Goal: Task Accomplishment & Management: Use online tool/utility

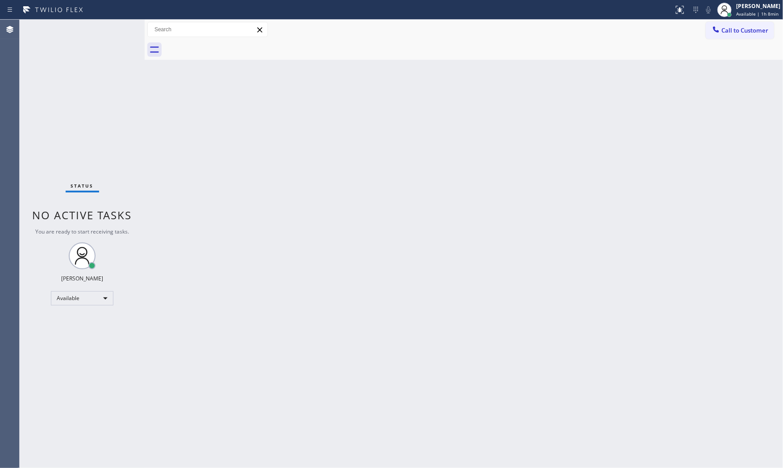
click at [118, 25] on div "Status No active tasks You are ready to start receiving tasks. [PERSON_NAME] Av…" at bounding box center [82, 244] width 125 height 448
click at [96, 28] on div "Status No active tasks You are ready to start receiving tasks. [PERSON_NAME] Av…" at bounding box center [82, 244] width 125 height 448
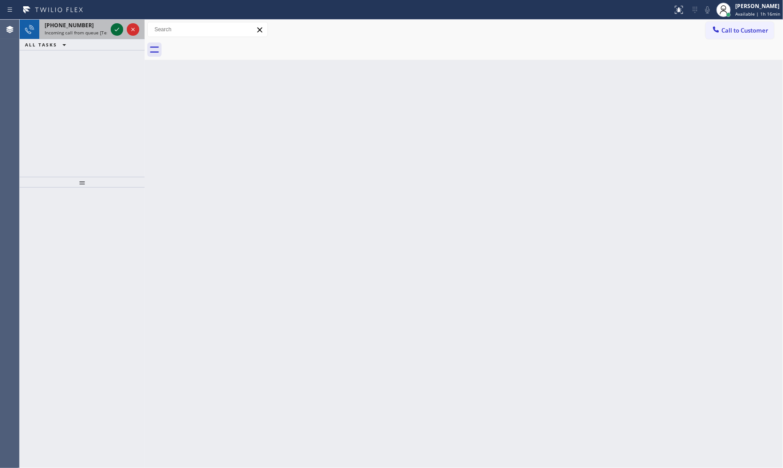
click at [118, 29] on icon at bounding box center [117, 29] width 11 height 11
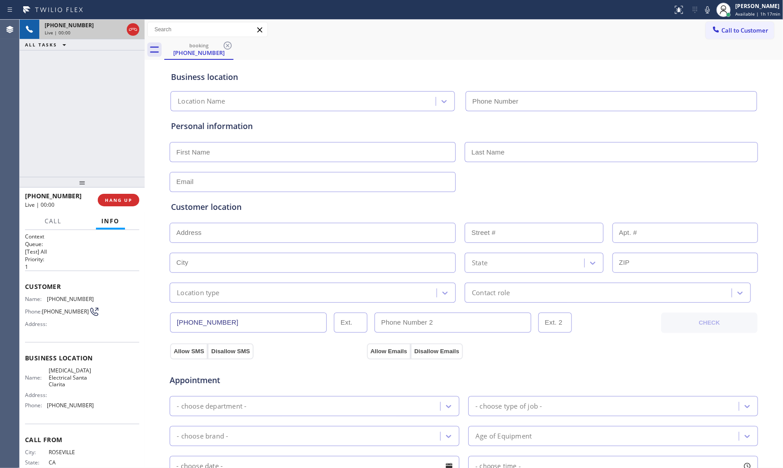
type input "[PHONE_NUMBER]"
click at [115, 205] on button "HANG UP" at bounding box center [119, 200] width 42 height 13
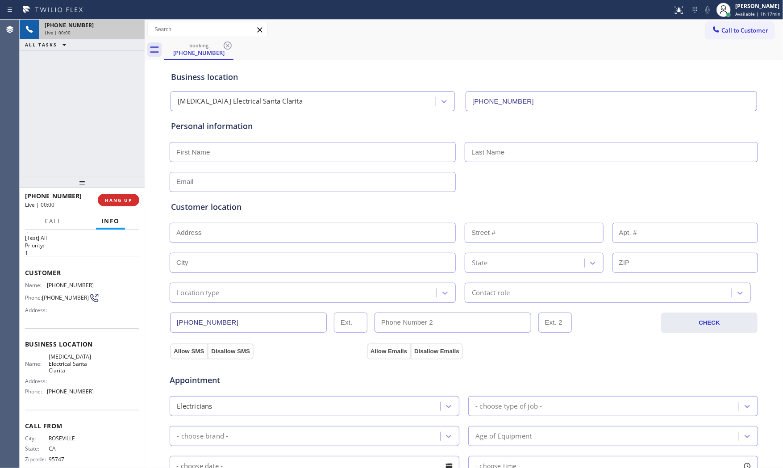
scroll to position [28, 0]
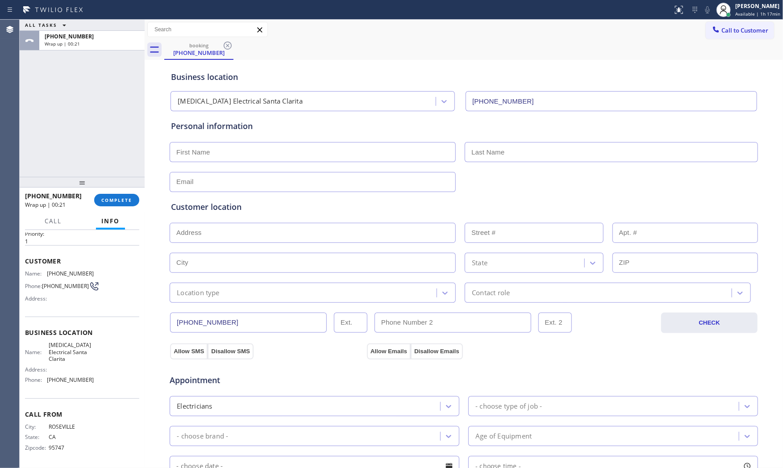
click at [128, 340] on div "Business location Name: [MEDICAL_DATA] Electrical Santa Clarita Address: Phone:…" at bounding box center [82, 357] width 114 height 81
click at [114, 199] on span "COMPLETE" at bounding box center [116, 200] width 31 height 6
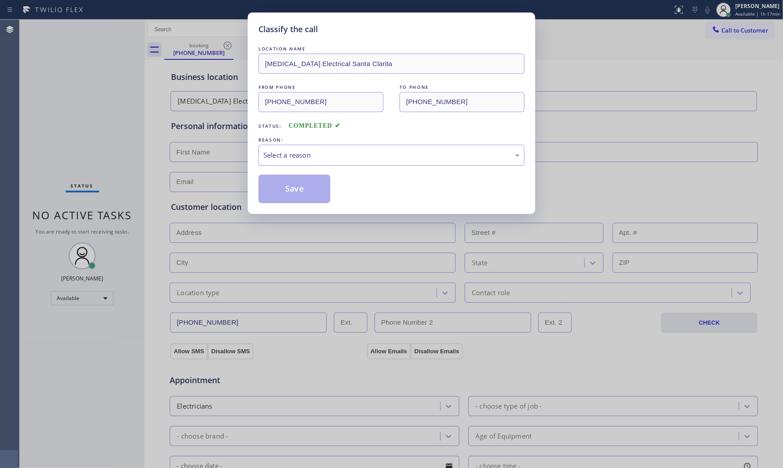
click at [311, 165] on div "LOCATION NAME [MEDICAL_DATA] Electrical Santa Clarita FROM PHONE [PHONE_NUMBER]…" at bounding box center [392, 123] width 266 height 159
drag, startPoint x: 312, startPoint y: 155, endPoint x: 307, endPoint y: 163, distance: 9.2
click at [309, 159] on div "Select a reason" at bounding box center [391, 155] width 256 height 10
click at [296, 182] on button "Save" at bounding box center [295, 189] width 72 height 29
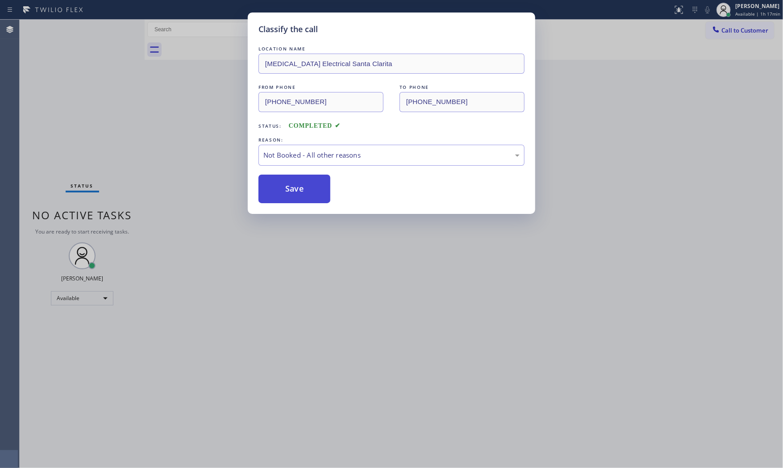
click at [296, 182] on button "Save" at bounding box center [295, 189] width 72 height 29
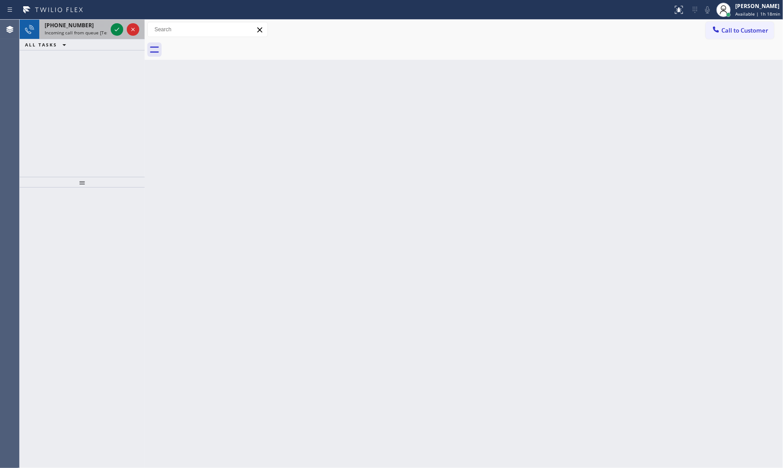
click at [100, 28] on div "[PHONE_NUMBER]" at bounding box center [76, 25] width 63 height 8
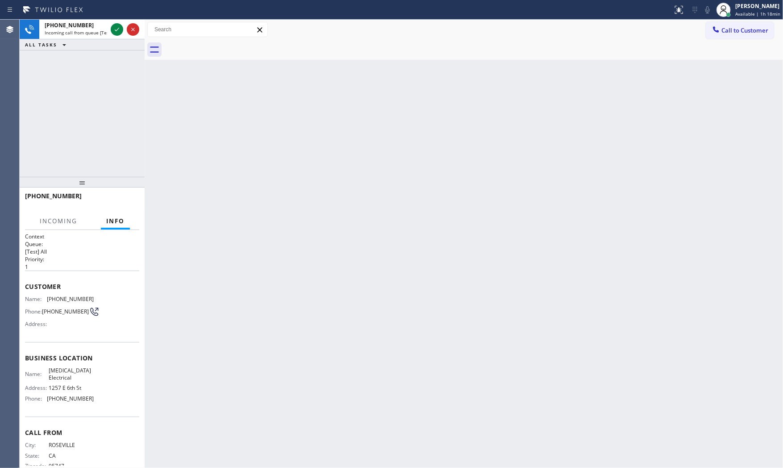
drag, startPoint x: 115, startPoint y: 27, endPoint x: 114, endPoint y: 156, distance: 129.1
click at [114, 157] on div "[PHONE_NUMBER] Incoming call from queue [Test] All ALL TASKS ALL TASKS ACTIVE T…" at bounding box center [82, 98] width 125 height 157
click at [123, 24] on div at bounding box center [117, 29] width 13 height 11
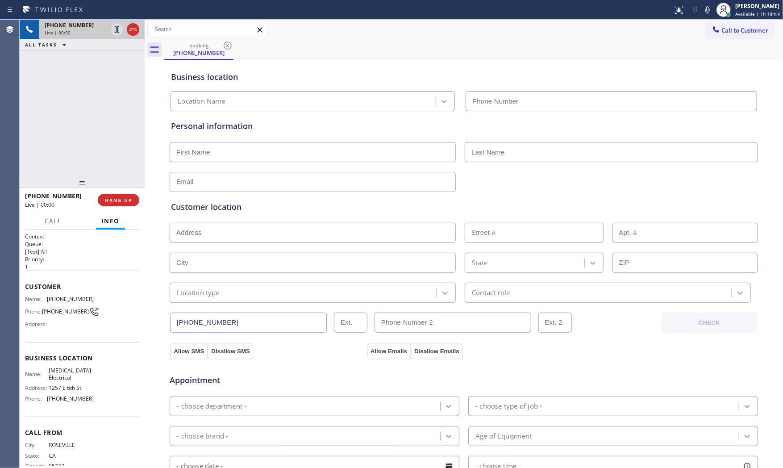
click at [132, 197] on span "HANG UP" at bounding box center [118, 200] width 27 height 6
type input "[PHONE_NUMBER]"
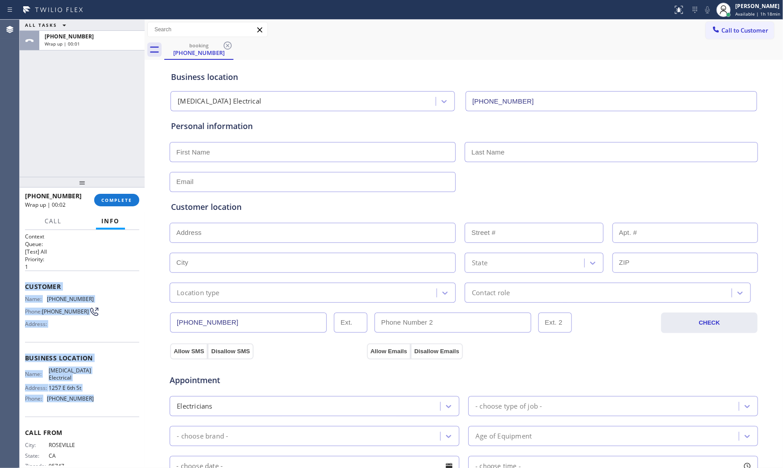
drag, startPoint x: 23, startPoint y: 281, endPoint x: 94, endPoint y: 398, distance: 136.5
click at [94, 399] on div "Context Queue: [Test] All Priority: 1 Customer Name: [PHONE_NUMBER] Phone: [PHO…" at bounding box center [82, 349] width 125 height 238
copy div "Customer Name: [PHONE_NUMBER] Phone: [PHONE_NUMBER] Address: Business location …"
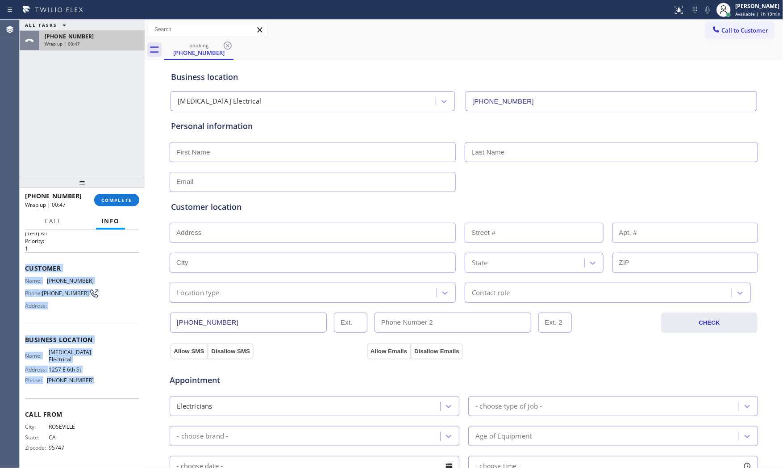
click at [64, 41] on span "Wrap up | 00:47" at bounding box center [62, 44] width 35 height 6
click at [109, 198] on span "COMPLETE" at bounding box center [116, 200] width 31 height 6
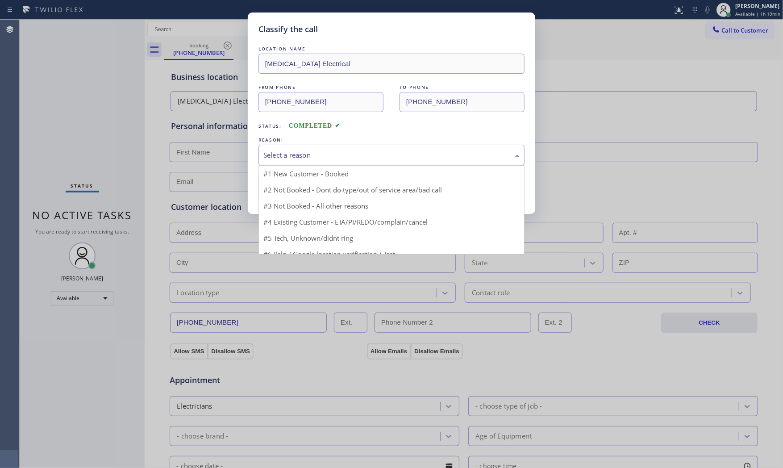
click at [329, 155] on div "Select a reason" at bounding box center [391, 155] width 256 height 10
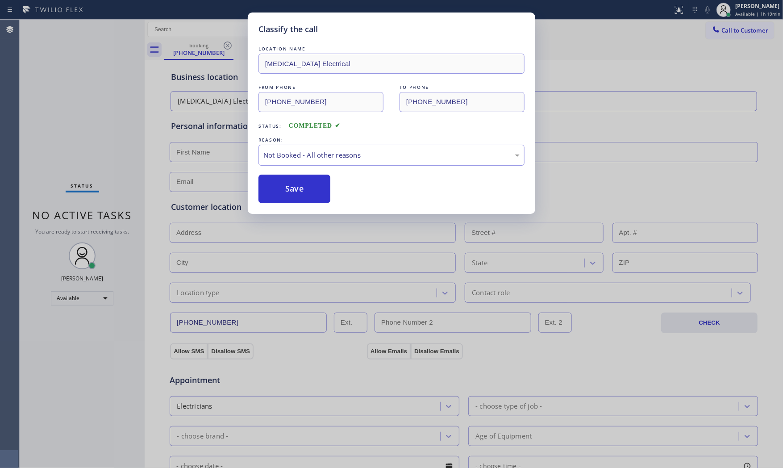
click at [318, 188] on button "Save" at bounding box center [295, 189] width 72 height 29
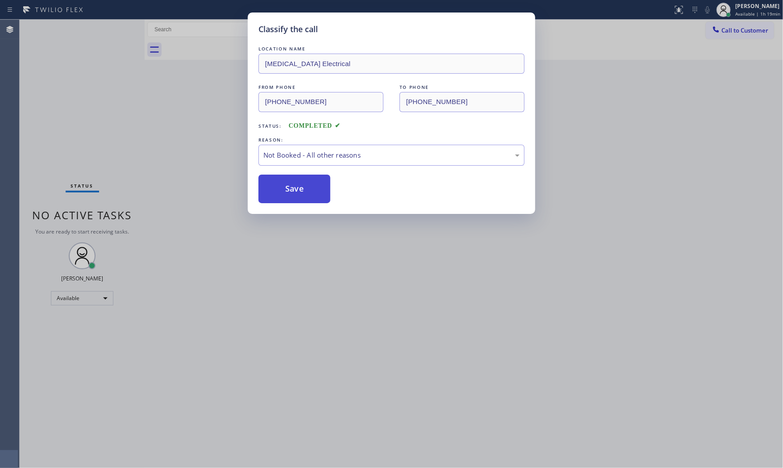
click at [315, 187] on button "Save" at bounding box center [295, 189] width 72 height 29
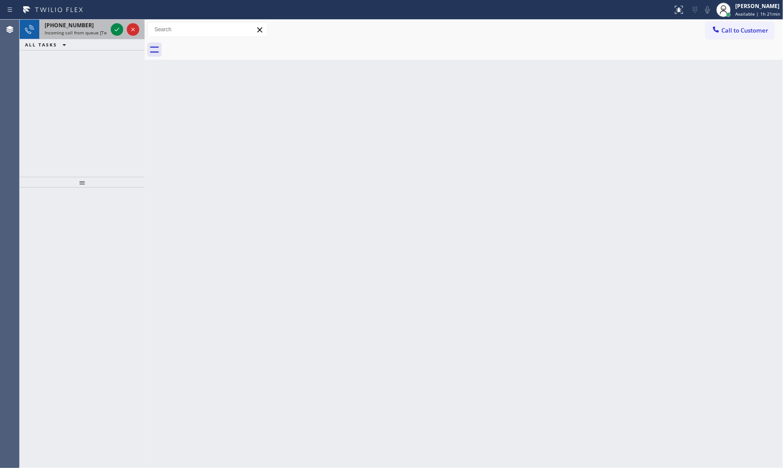
click at [86, 22] on div "[PHONE_NUMBER]" at bounding box center [76, 25] width 63 height 8
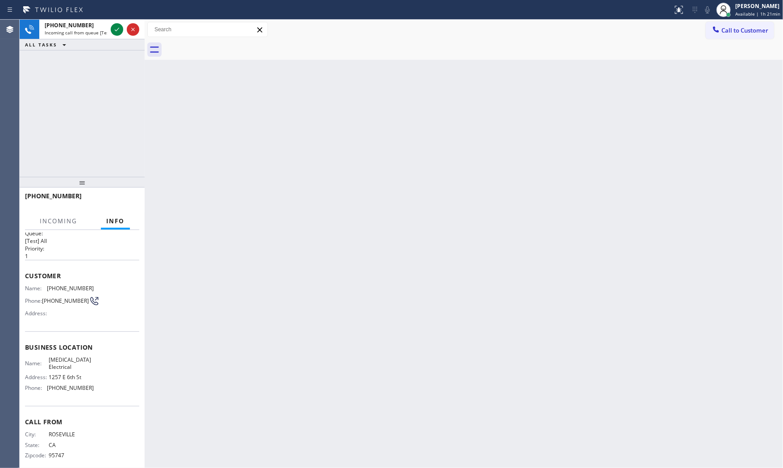
scroll to position [21, 0]
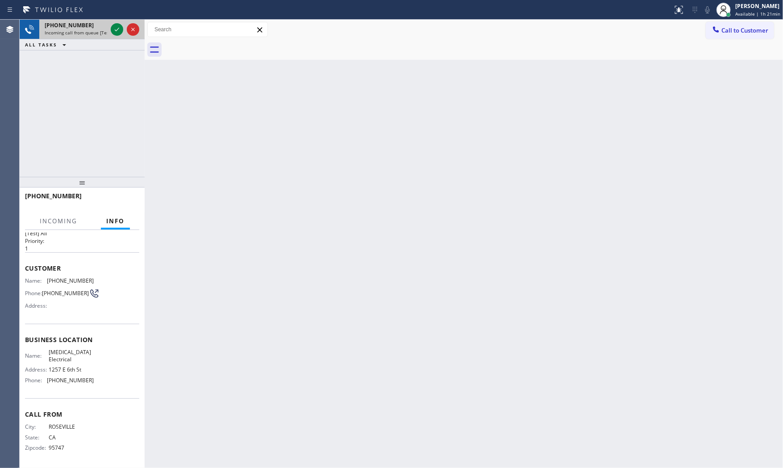
click at [91, 26] on div "[PHONE_NUMBER]" at bounding box center [76, 25] width 63 height 8
drag, startPoint x: 105, startPoint y: 28, endPoint x: 112, endPoint y: 29, distance: 6.9
click at [106, 28] on div "[PHONE_NUMBER]" at bounding box center [76, 25] width 63 height 8
click at [114, 30] on icon at bounding box center [117, 29] width 11 height 11
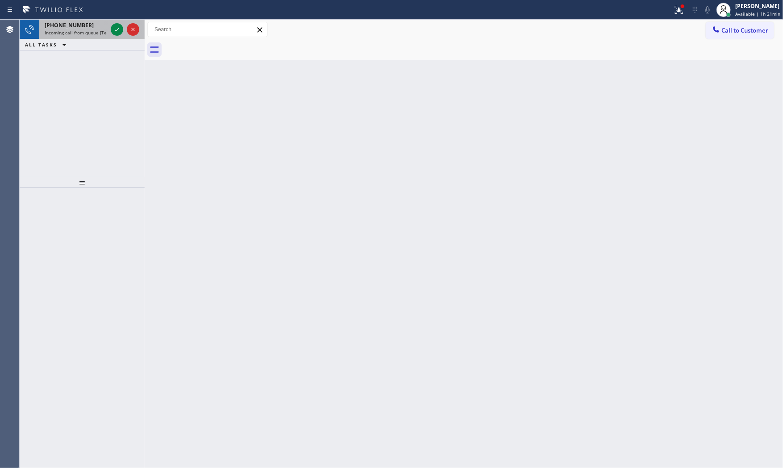
click at [124, 34] on div at bounding box center [125, 30] width 32 height 20
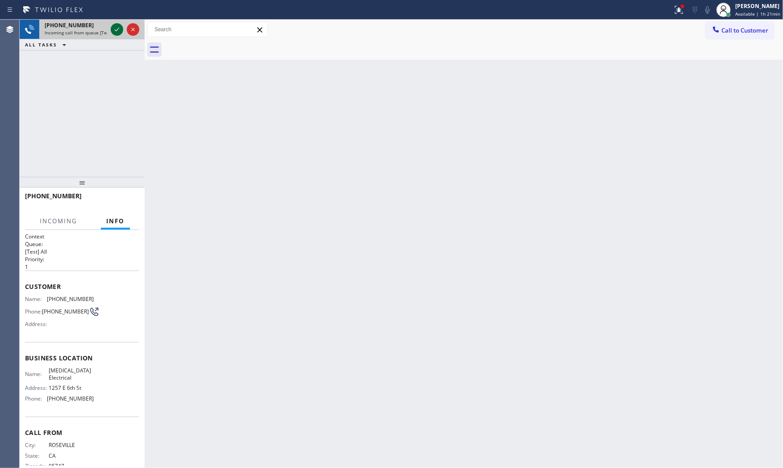
click at [117, 32] on icon at bounding box center [117, 29] width 11 height 11
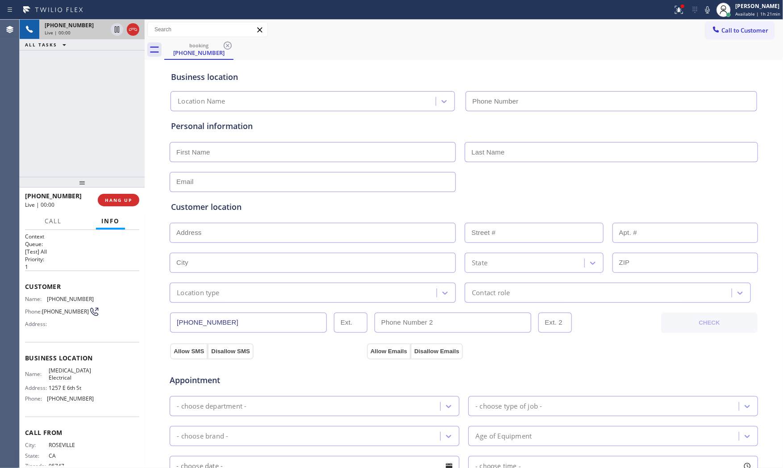
type input "[PHONE_NUMBER]"
click at [121, 200] on span "HANG UP" at bounding box center [118, 200] width 27 height 6
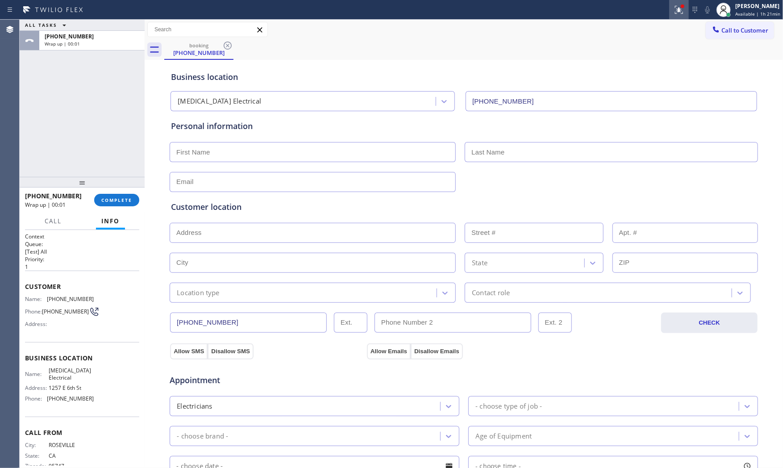
click at [684, 3] on button at bounding box center [679, 10] width 20 height 20
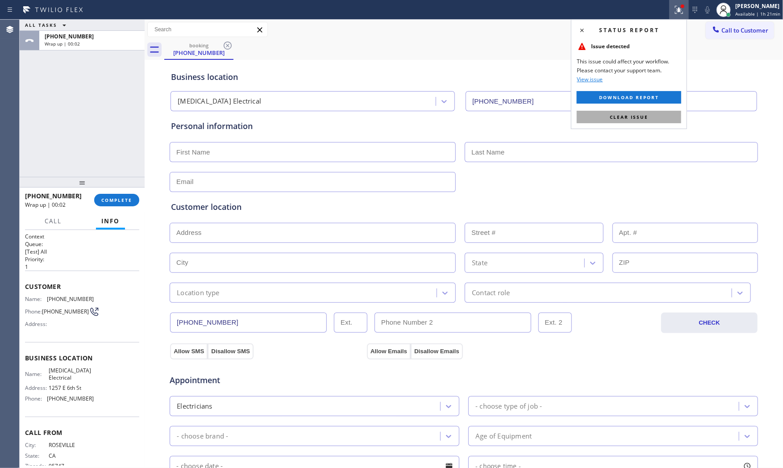
click at [659, 115] on button "Clear issue" at bounding box center [629, 117] width 105 height 13
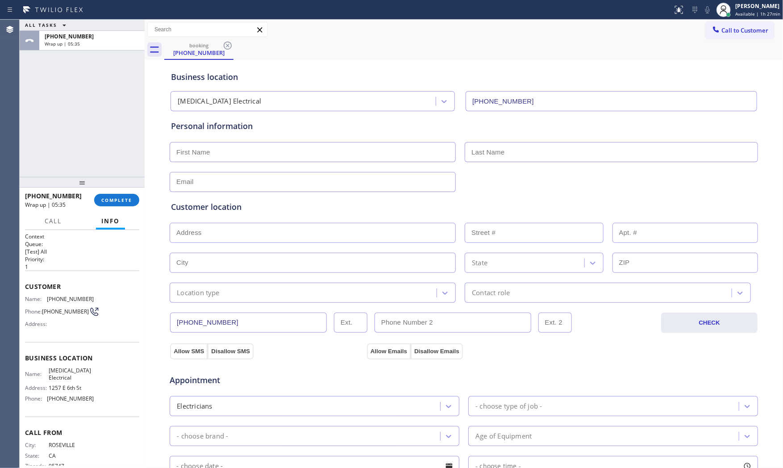
click at [97, 12] on div at bounding box center [337, 10] width 666 height 14
click at [94, 36] on div "[PHONE_NUMBER]" at bounding box center [92, 37] width 95 height 8
click at [109, 202] on span "COMPLETE" at bounding box center [116, 200] width 31 height 6
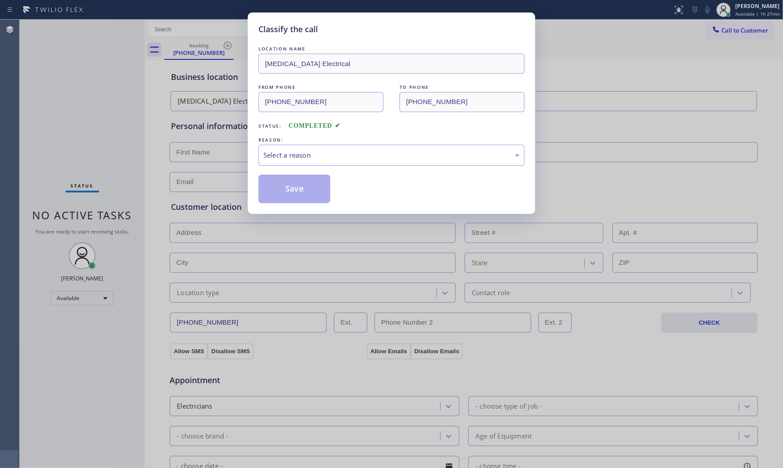
click at [314, 155] on div "Select a reason" at bounding box center [391, 155] width 256 height 10
click at [306, 183] on button "Save" at bounding box center [295, 189] width 72 height 29
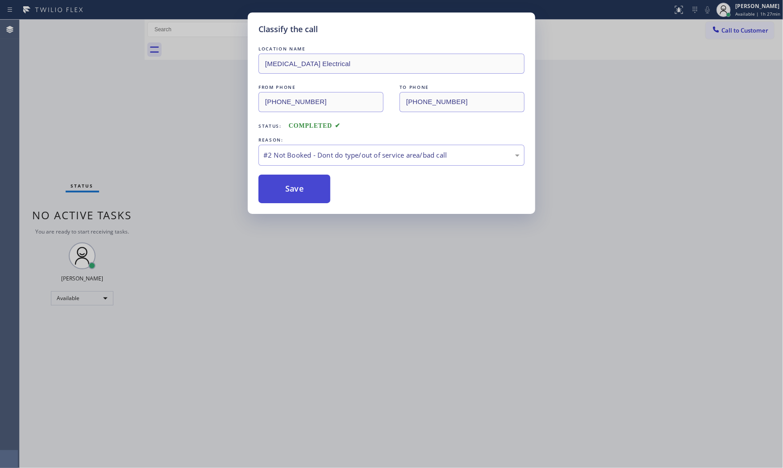
click at [306, 183] on button "Save" at bounding box center [295, 189] width 72 height 29
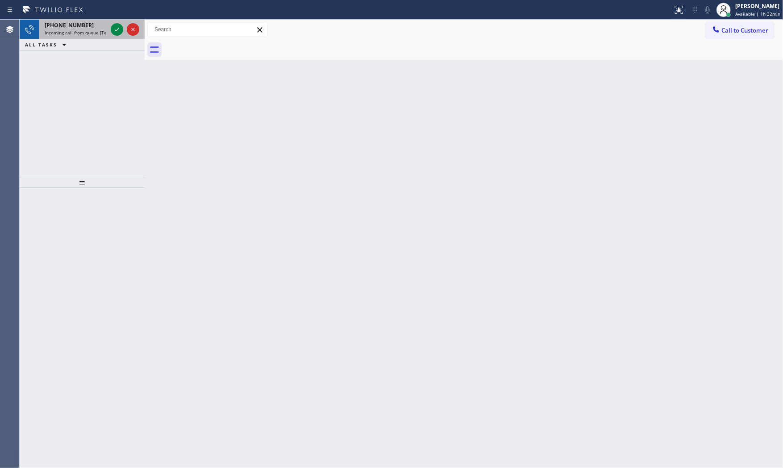
click at [68, 27] on span "[PHONE_NUMBER]" at bounding box center [69, 25] width 49 height 8
click at [79, 29] on span "[PHONE_NUMBER]" at bounding box center [69, 25] width 49 height 8
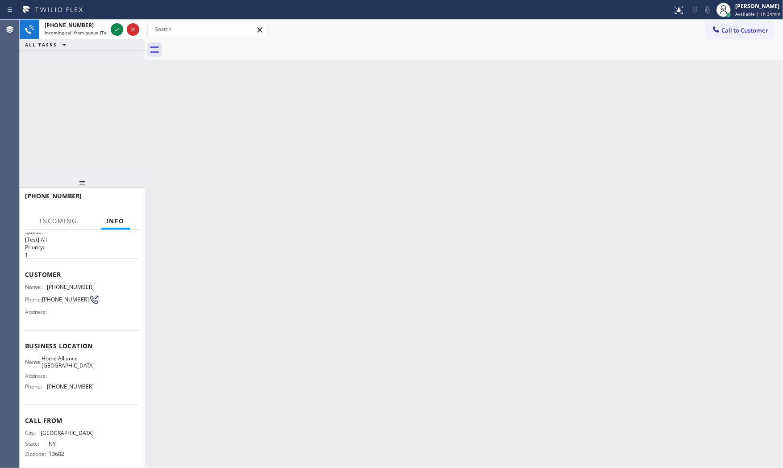
scroll to position [21, 0]
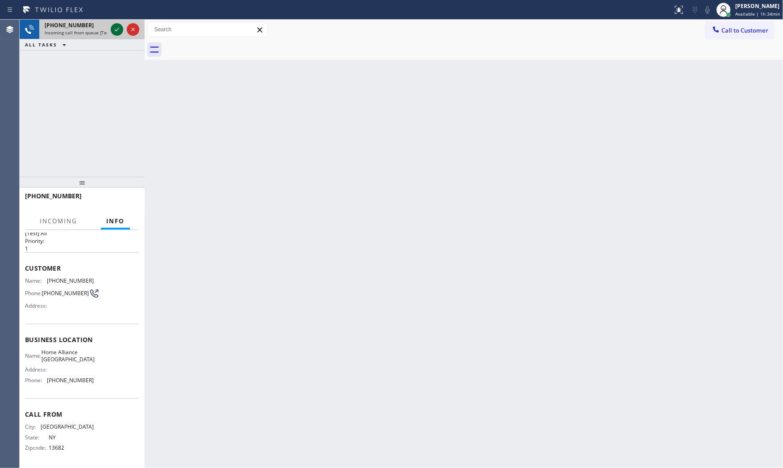
click at [121, 33] on icon at bounding box center [117, 29] width 11 height 11
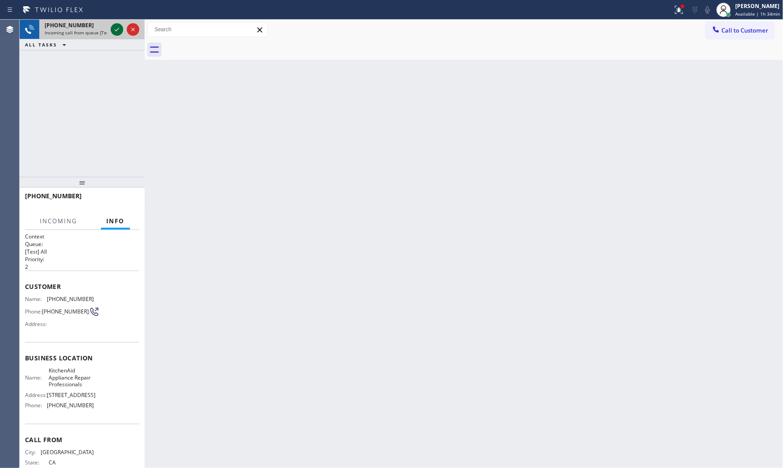
click at [118, 27] on icon at bounding box center [117, 29] width 11 height 11
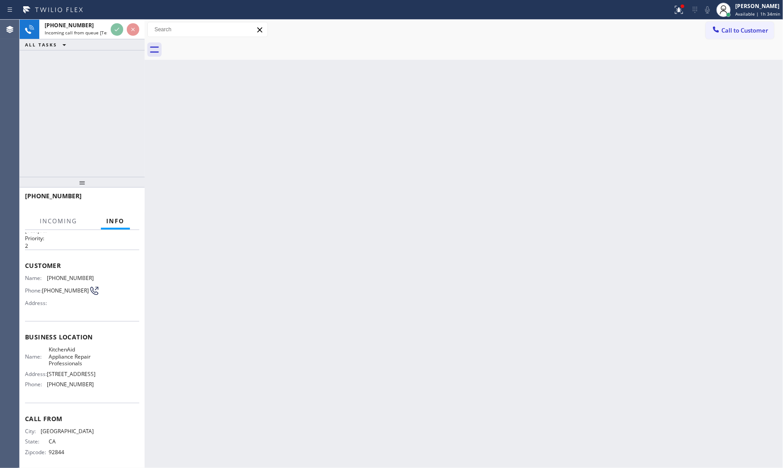
scroll to position [42, 0]
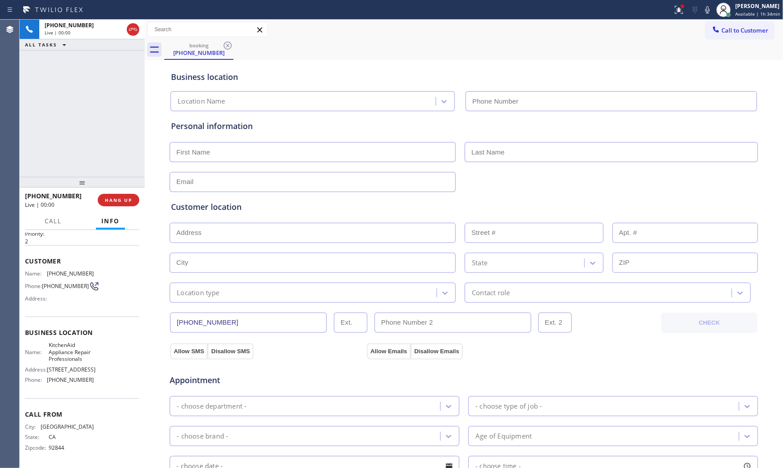
type input "[PHONE_NUMBER]"
click at [680, 11] on icon at bounding box center [679, 9] width 11 height 11
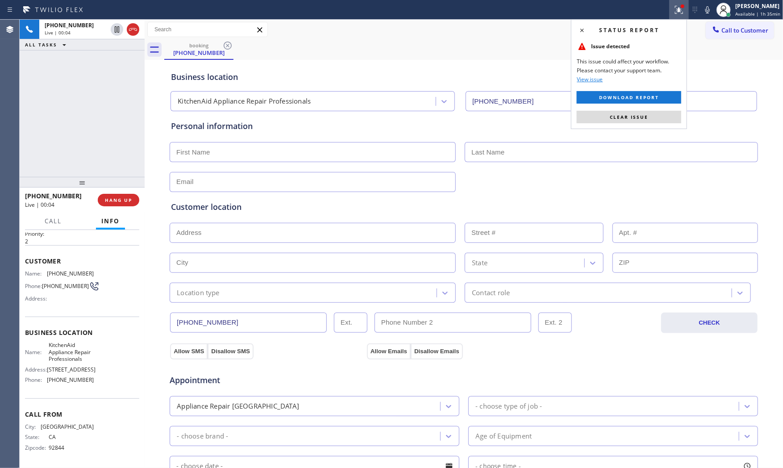
drag, startPoint x: 652, startPoint y: 110, endPoint x: 657, endPoint y: 104, distance: 8.3
click at [652, 111] on button "Clear issue" at bounding box center [629, 117] width 105 height 13
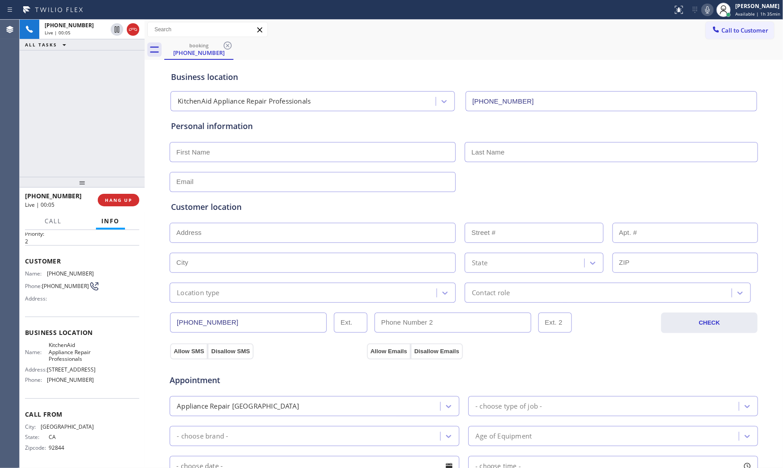
click at [705, 9] on icon at bounding box center [707, 9] width 11 height 11
click at [46, 450] on span "Zipcode:" at bounding box center [37, 447] width 24 height 7
click at [52, 447] on span "92844" at bounding box center [71, 447] width 45 height 7
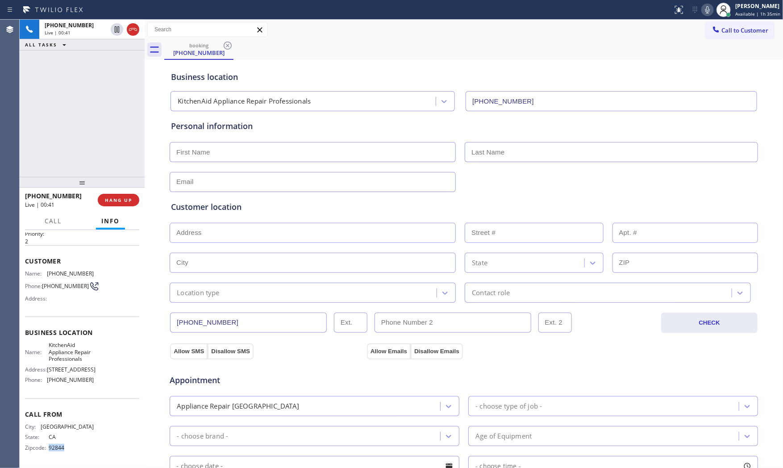
click at [52, 447] on span "92844" at bounding box center [71, 447] width 45 height 7
copy span "92844"
click at [705, 12] on icon at bounding box center [707, 9] width 11 height 11
click at [706, 13] on icon at bounding box center [707, 9] width 11 height 11
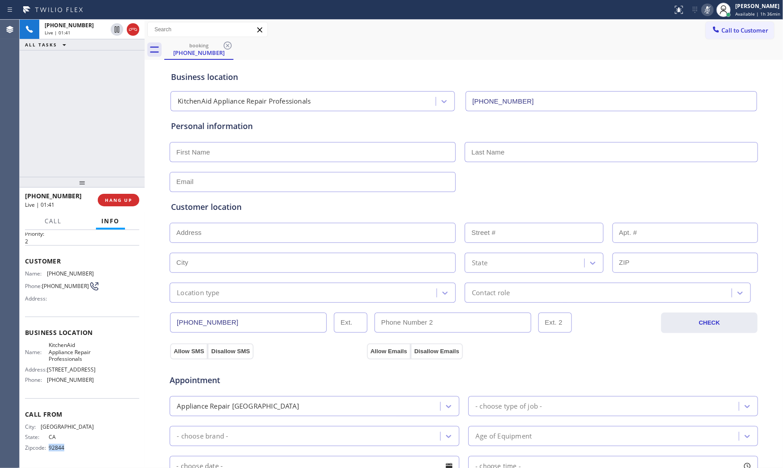
click at [706, 13] on icon at bounding box center [707, 9] width 11 height 11
click at [703, 10] on icon at bounding box center [707, 9] width 11 height 11
click at [702, 9] on icon at bounding box center [707, 9] width 11 height 11
click at [706, 10] on icon at bounding box center [707, 9] width 11 height 11
click at [706, 10] on rect at bounding box center [708, 9] width 6 height 6
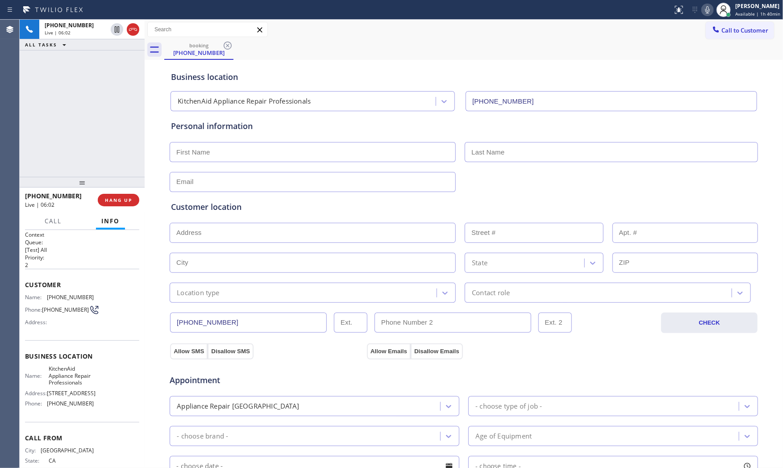
scroll to position [0, 0]
click at [708, 8] on icon at bounding box center [707, 9] width 11 height 11
drag, startPoint x: 129, startPoint y: 200, endPoint x: 723, endPoint y: 139, distance: 598.0
click at [555, 275] on div "ALL TASKS ALL TASKS ACTIVE TASKS TASKS IN WRAP UP [PHONE_NUMBER] Wrap up | 00:0…" at bounding box center [402, 244] width 764 height 448
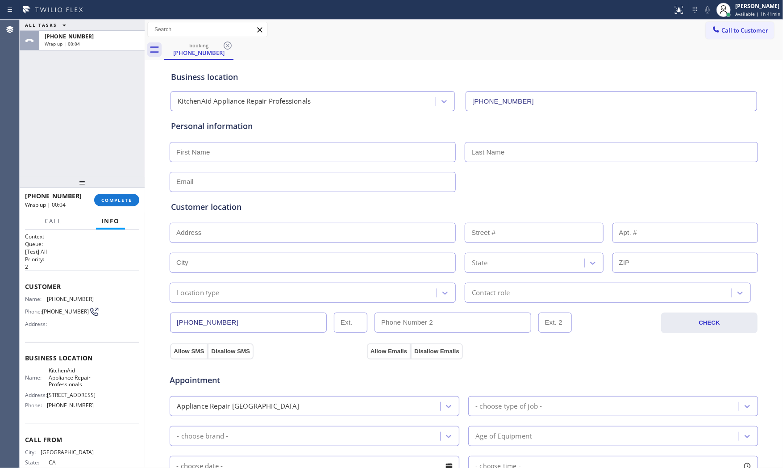
click at [255, 152] on input "text" at bounding box center [313, 152] width 286 height 20
paste input "[PERSON_NAME]"
type input "[PERSON_NAME]"
click at [507, 148] on input "text" at bounding box center [611, 152] width 293 height 20
paste input "[PERSON_NAME]"
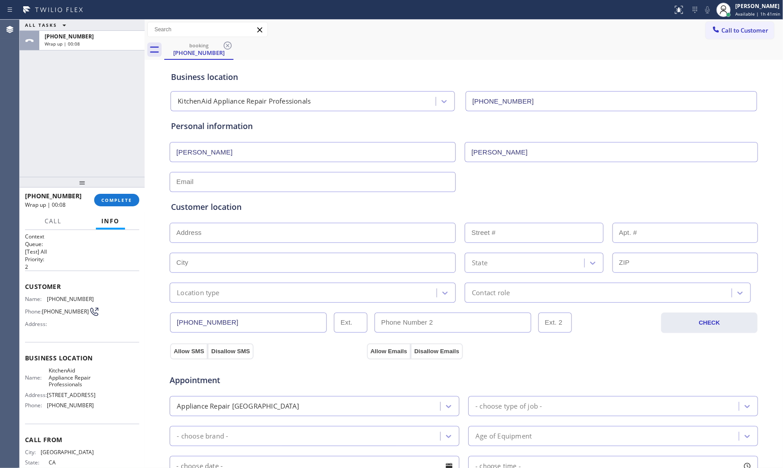
type input "[PERSON_NAME]"
click at [195, 186] on input "text" at bounding box center [313, 182] width 286 height 20
paste input "[EMAIL_ADDRESS][DOMAIN_NAME]"
type input "[EMAIL_ADDRESS][DOMAIN_NAME]"
click at [223, 238] on input "text" at bounding box center [313, 233] width 286 height 20
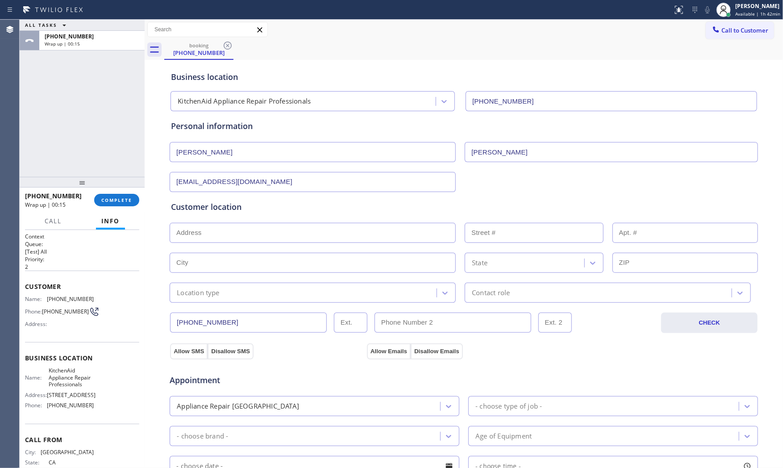
paste input "[STREET_ADDRESS]"
type input "[STREET_ADDRESS]"
type input "2828"
type input "[GEOGRAPHIC_DATA]"
type input "92801"
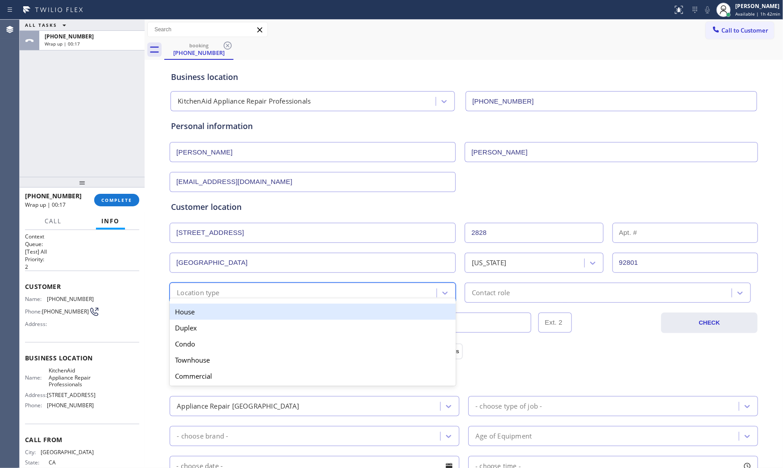
click at [217, 297] on div "Location type" at bounding box center [304, 293] width 264 height 16
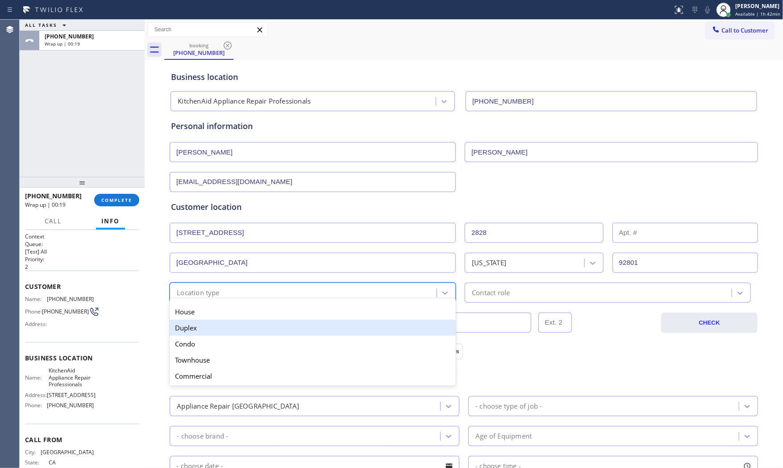
click at [213, 334] on div "Duplex" at bounding box center [313, 328] width 286 height 16
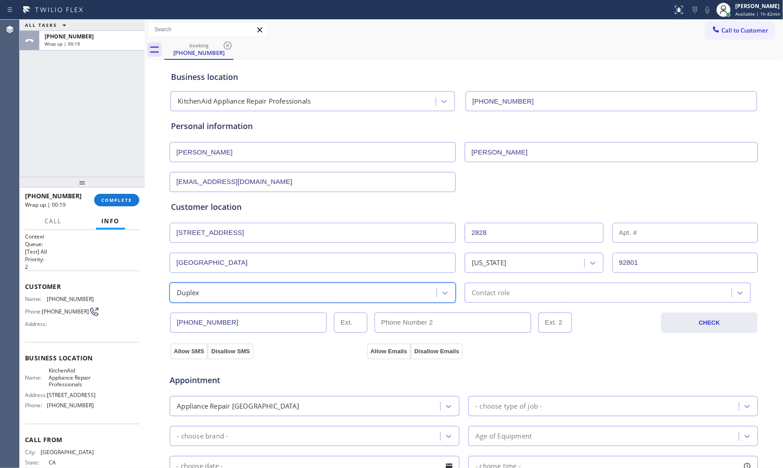
click at [532, 292] on div "Contact role" at bounding box center [600, 293] width 264 height 16
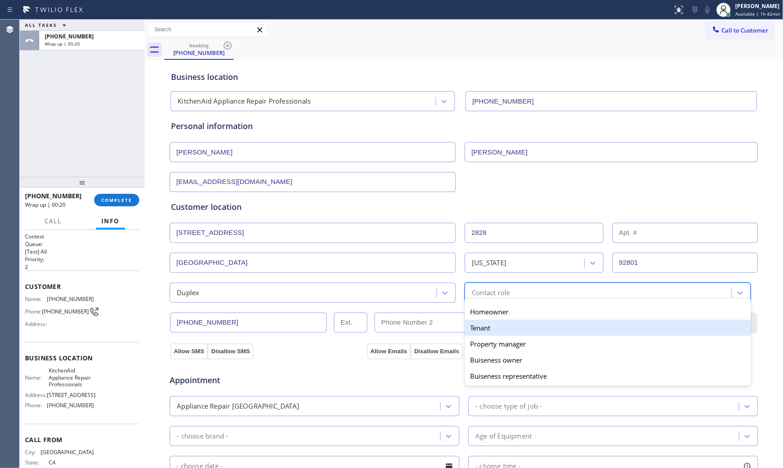
click at [493, 325] on div "Tenant" at bounding box center [608, 328] width 286 height 16
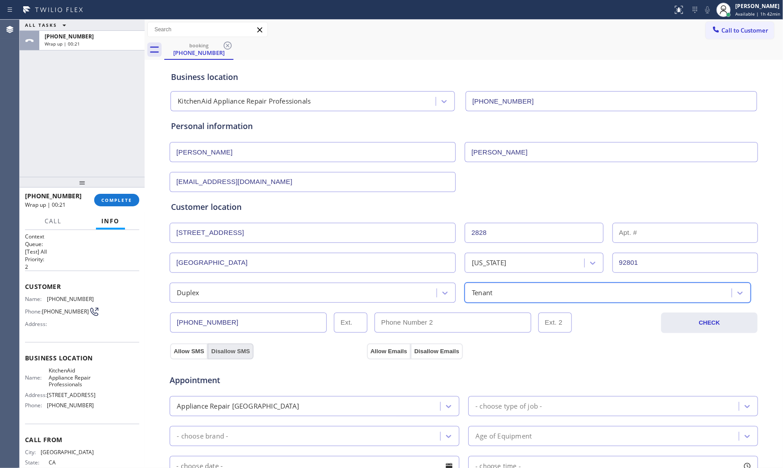
drag, startPoint x: 188, startPoint y: 351, endPoint x: 206, endPoint y: 351, distance: 17.9
click at [188, 351] on button "Allow SMS" at bounding box center [189, 351] width 38 height 16
click at [368, 351] on button "Allow Emails" at bounding box center [389, 351] width 44 height 16
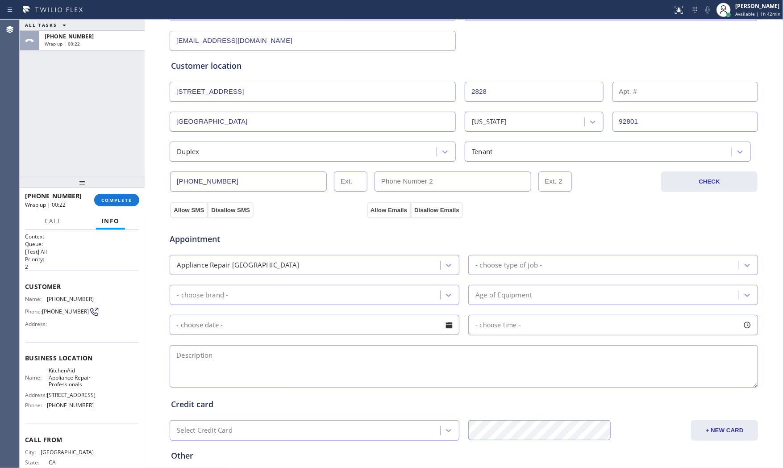
scroll to position [149, 0]
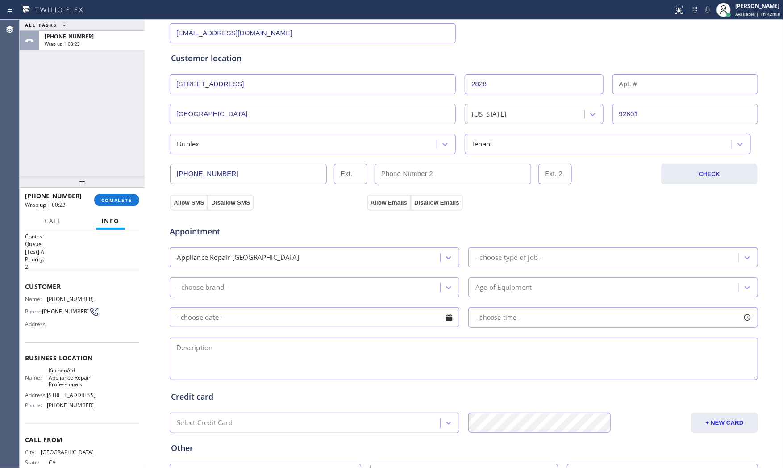
click at [363, 259] on div "Appliance Repair [GEOGRAPHIC_DATA]" at bounding box center [306, 258] width 268 height 16
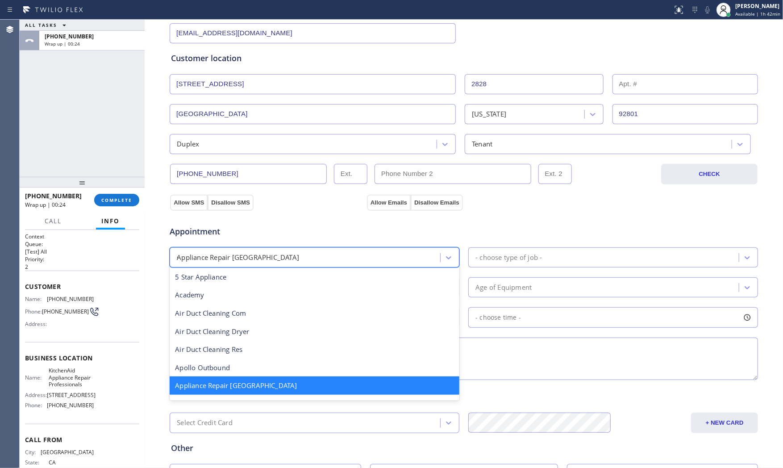
scroll to position [0, 0]
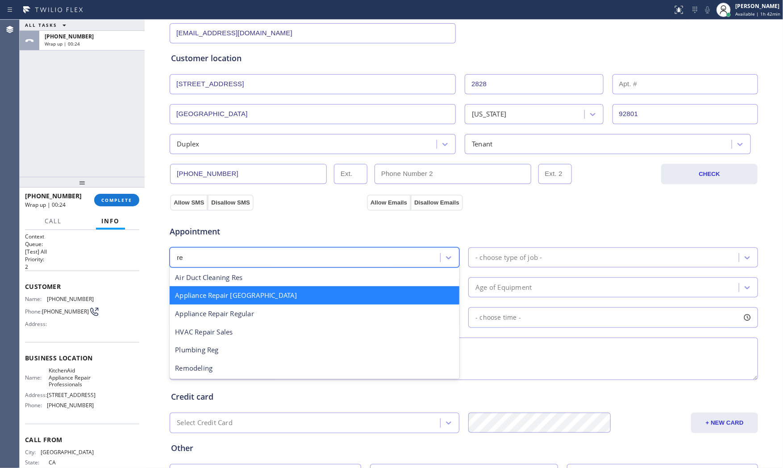
type input "reg"
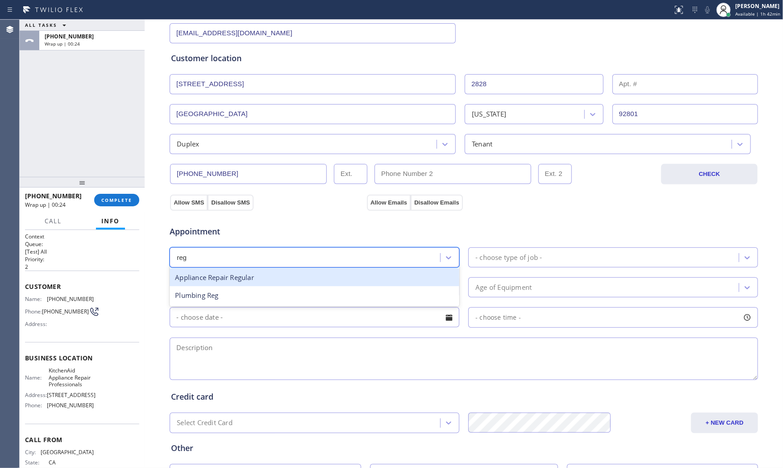
drag, startPoint x: 296, startPoint y: 273, endPoint x: 371, endPoint y: 272, distance: 74.6
click at [297, 274] on div "Appliance Repair Regular" at bounding box center [315, 277] width 290 height 18
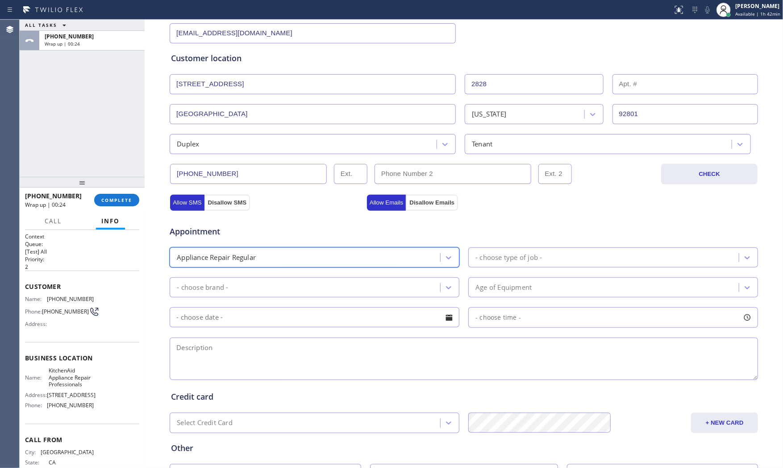
click at [518, 254] on div "- choose type of job -" at bounding box center [509, 257] width 67 height 10
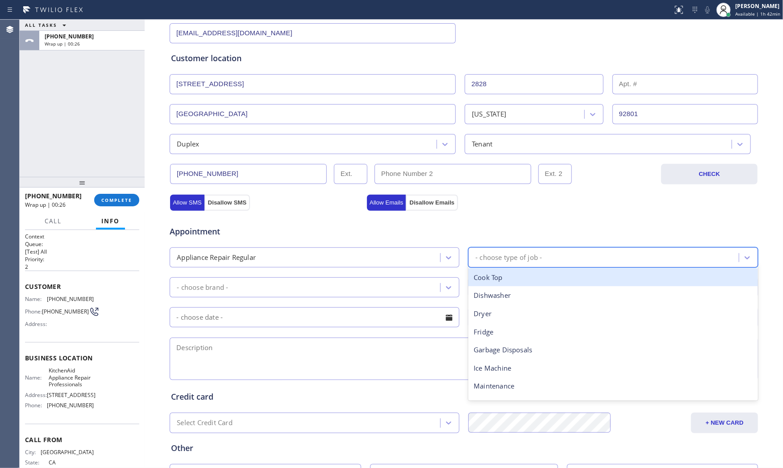
type input "f"
click at [506, 277] on div "Fridge" at bounding box center [613, 277] width 290 height 18
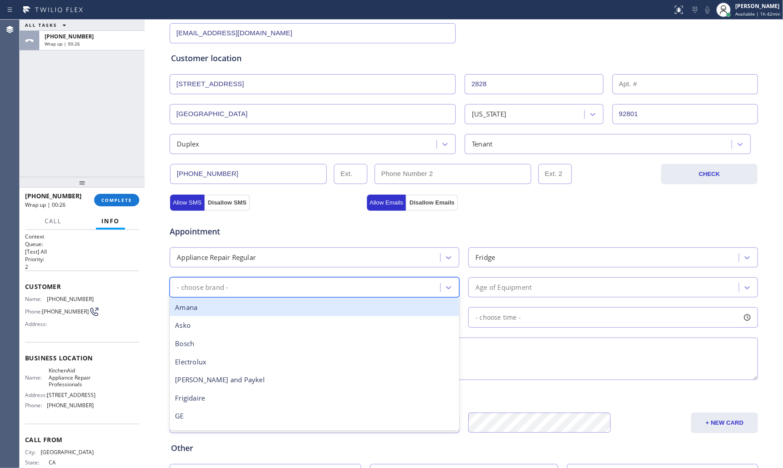
click at [309, 291] on div "- choose brand -" at bounding box center [306, 288] width 268 height 16
type input "fr"
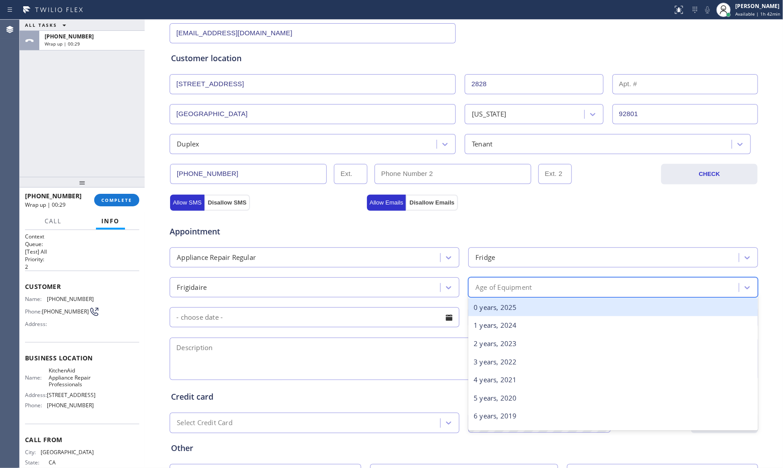
click at [533, 288] on div "Age of Equipment" at bounding box center [605, 288] width 268 height 16
click at [516, 302] on div "0 years, 2025" at bounding box center [613, 307] width 290 height 18
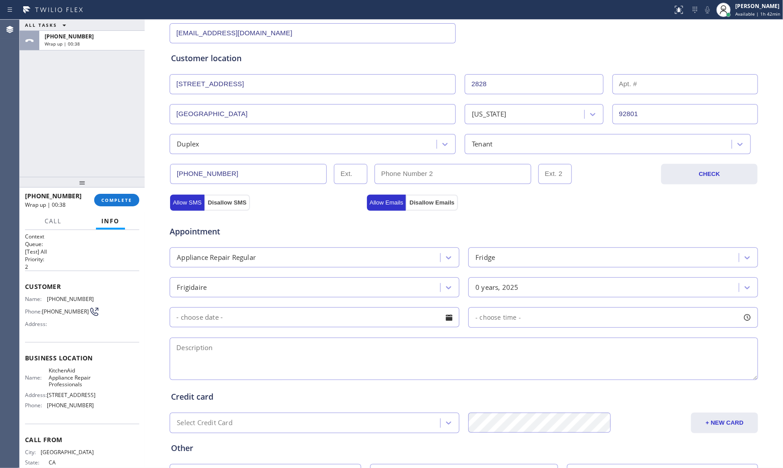
click at [54, 398] on span "[STREET_ADDRESS]" at bounding box center [71, 395] width 49 height 7
click at [56, 378] on span "KitchenAid Appliance Repair Professionals" at bounding box center [71, 377] width 45 height 21
copy span "KitchenAid Appliance Repair Professionals"
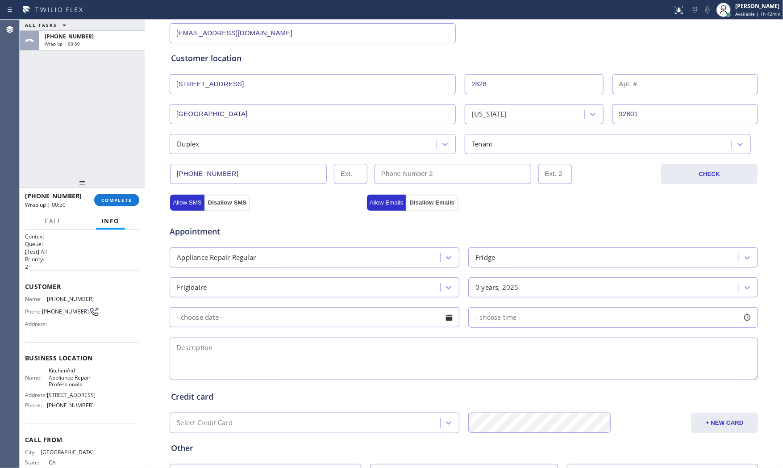
click at [201, 356] on textarea at bounding box center [464, 359] width 589 height 42
paste textarea "1-4 $80 Frigdaire | FridgeFS | there a little leak| no idea how old | apt - ren…"
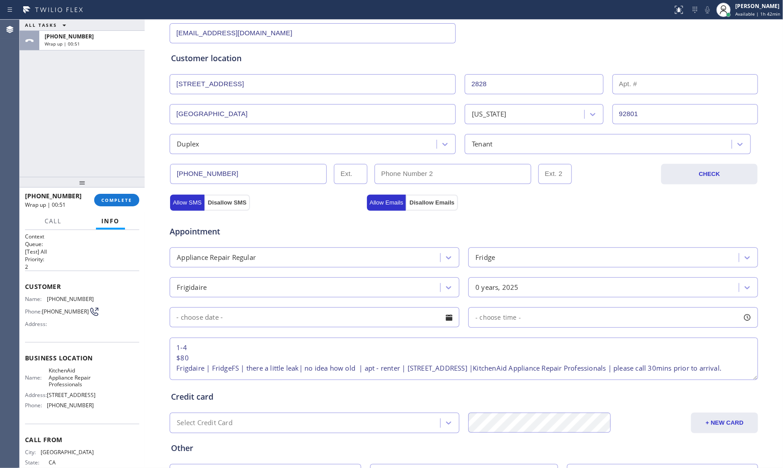
type textarea "1-4 $80 Frigdaire | FridgeFS | there a little leak| no idea how old | apt - ren…"
click at [235, 322] on input "text" at bounding box center [315, 317] width 290 height 20
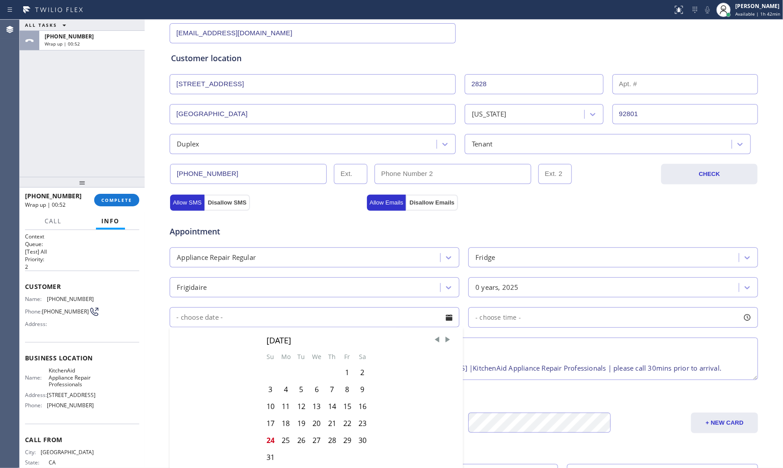
click at [237, 320] on input "text" at bounding box center [315, 317] width 290 height 20
click at [269, 440] on div "24" at bounding box center [270, 440] width 15 height 17
type input "[DATE]"
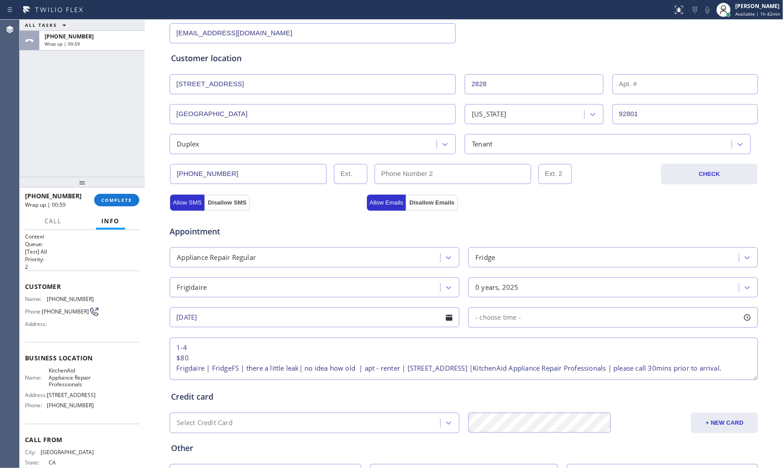
click at [535, 319] on div "- choose time -" at bounding box center [613, 317] width 290 height 21
drag, startPoint x: 488, startPoint y: 371, endPoint x: 642, endPoint y: 368, distance: 153.7
click at [643, 368] on div at bounding box center [648, 372] width 11 height 19
drag, startPoint x: 478, startPoint y: 373, endPoint x: 583, endPoint y: 368, distance: 104.6
click at [583, 368] on div at bounding box center [584, 372] width 11 height 19
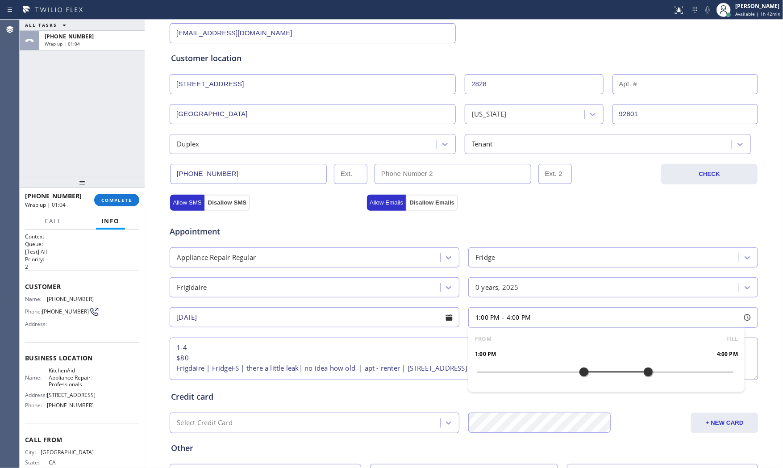
click at [300, 393] on div "Credit card" at bounding box center [464, 397] width 586 height 12
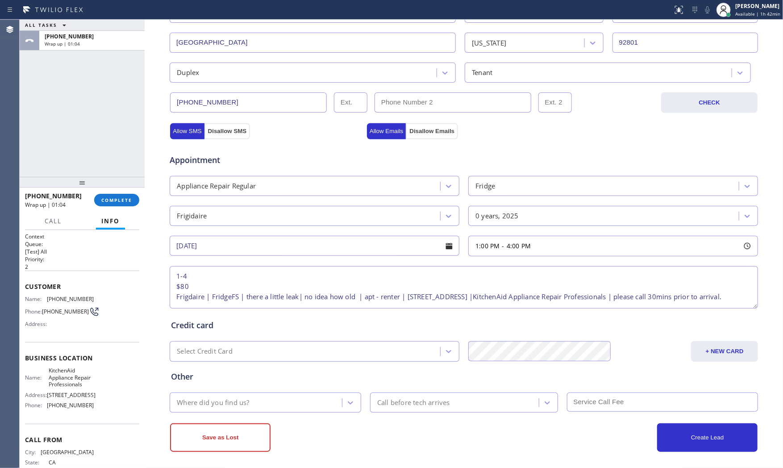
scroll to position [224, 0]
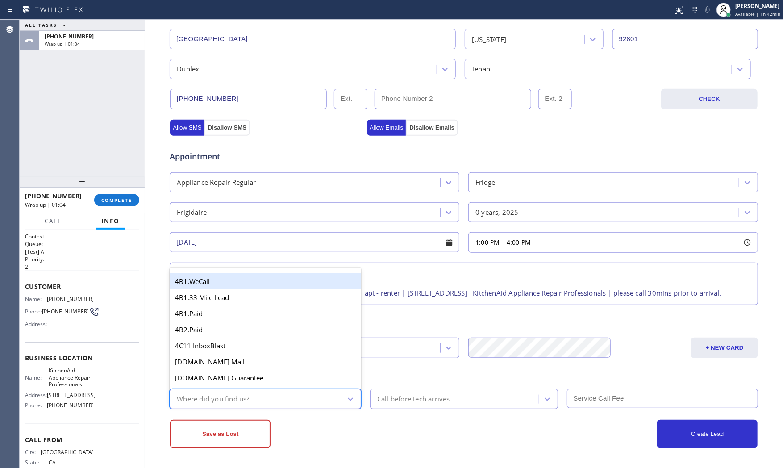
click at [263, 402] on div "Where did you find us?" at bounding box center [257, 399] width 170 height 16
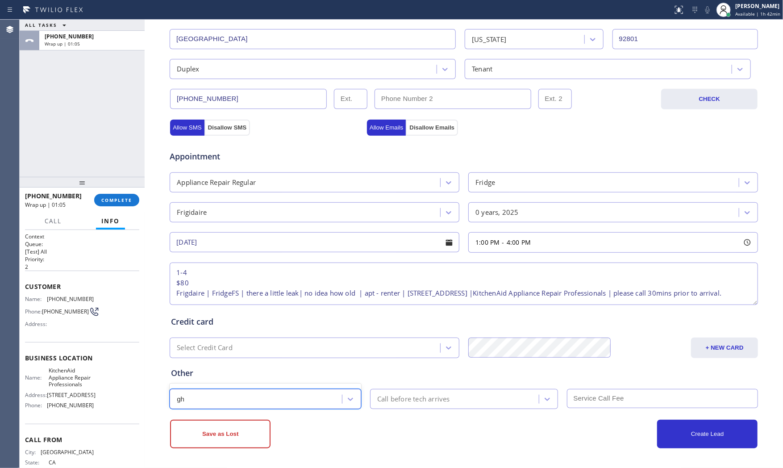
type input "g"
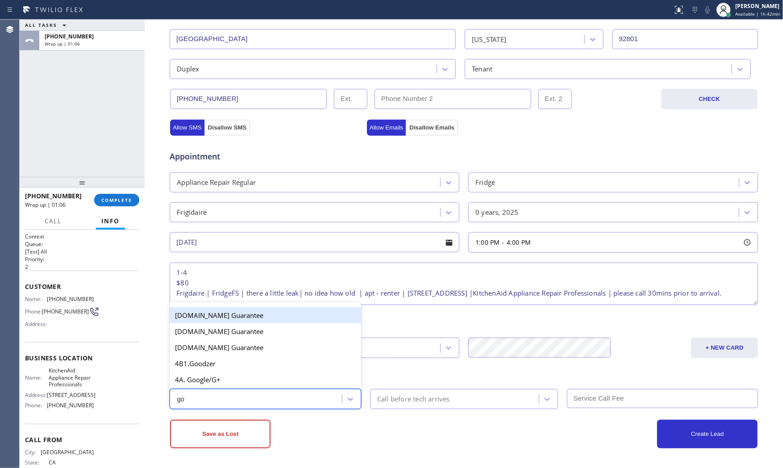
type input "goo"
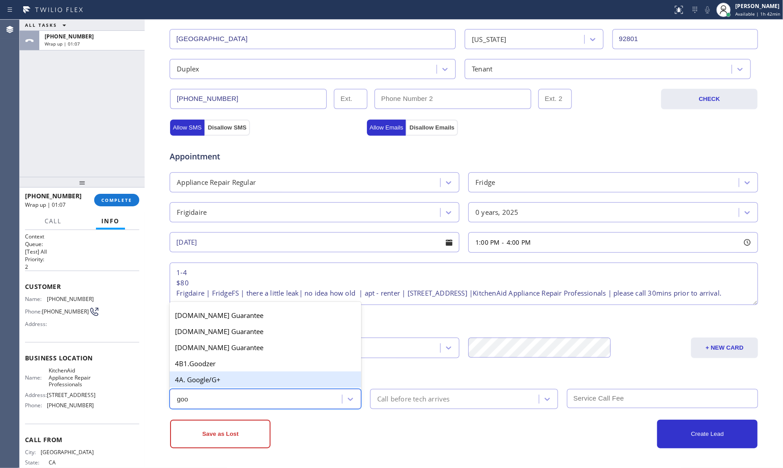
click at [240, 382] on div "4A. Google/G+" at bounding box center [266, 380] width 192 height 16
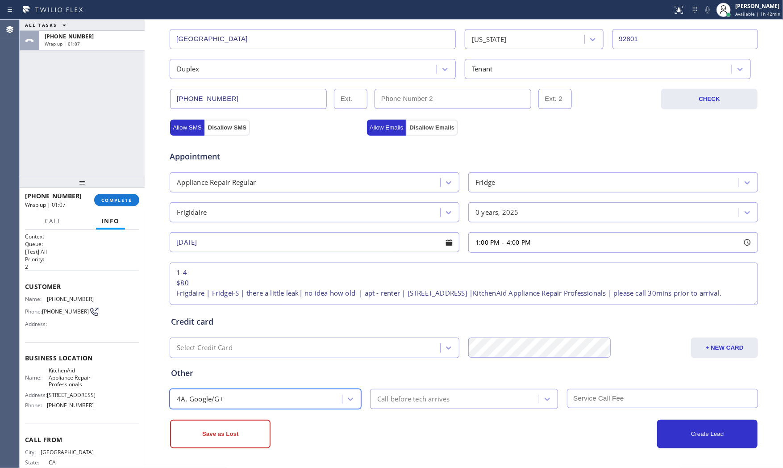
click at [438, 398] on div "Call before tech arrives" at bounding box center [413, 399] width 73 height 10
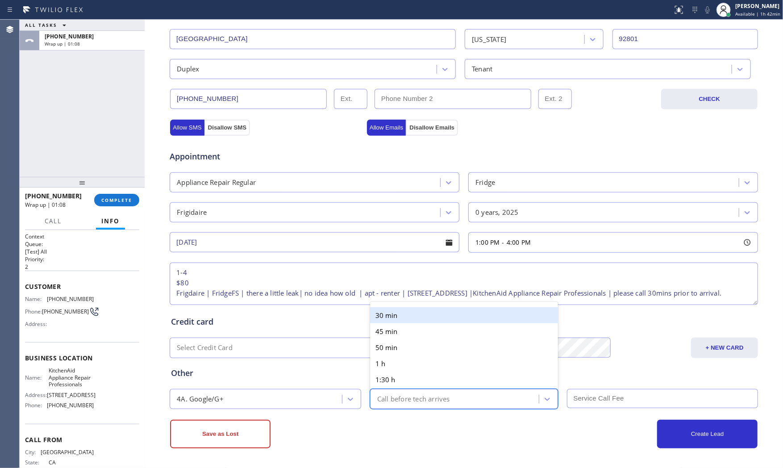
click at [419, 319] on div "30 min" at bounding box center [464, 315] width 188 height 16
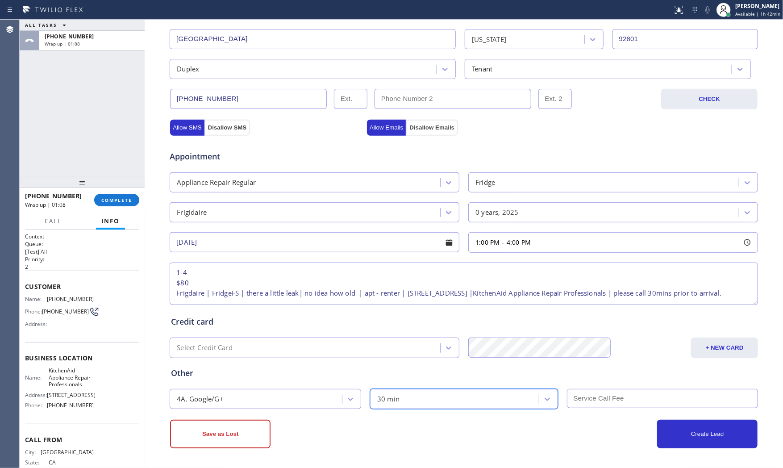
drag, startPoint x: 596, startPoint y: 393, endPoint x: 603, endPoint y: 392, distance: 6.8
click at [597, 393] on input "text" at bounding box center [663, 398] width 192 height 19
type input "7"
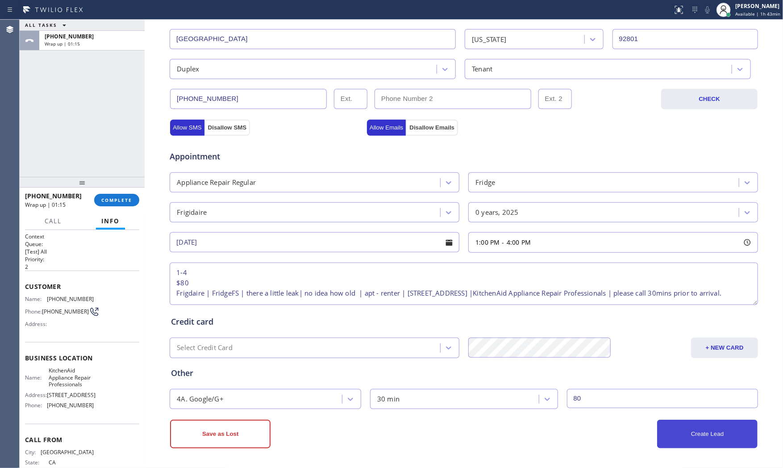
type input "80"
click at [690, 426] on button "Create Lead" at bounding box center [707, 434] width 100 height 29
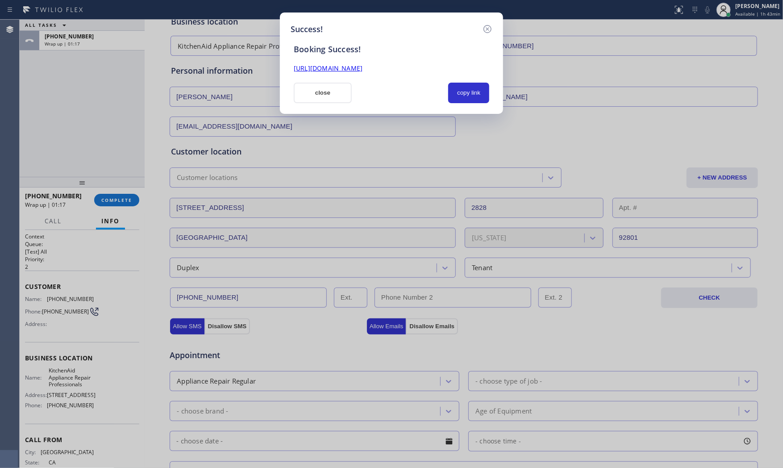
scroll to position [0, 0]
click at [473, 96] on button "copy link" at bounding box center [468, 93] width 41 height 21
click at [326, 100] on button "close" at bounding box center [323, 93] width 58 height 21
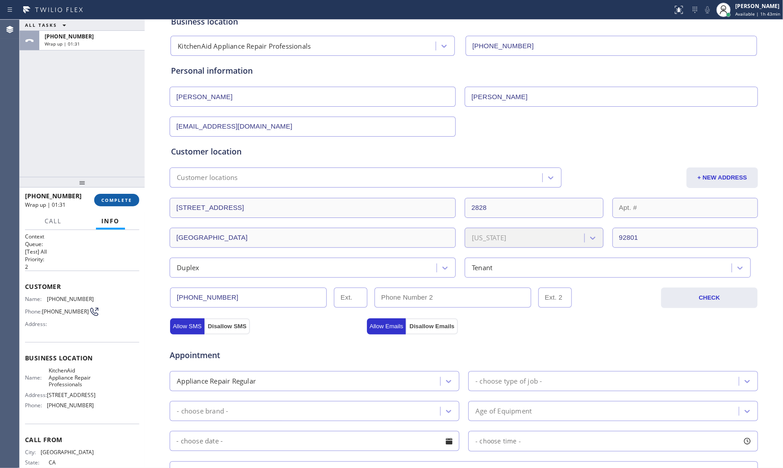
click at [109, 201] on span "COMPLETE" at bounding box center [116, 200] width 31 height 6
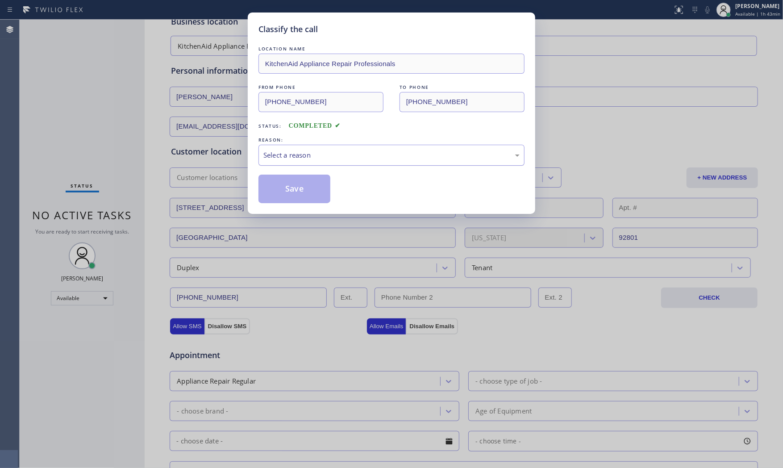
drag, startPoint x: 257, startPoint y: 161, endPoint x: 263, endPoint y: 162, distance: 6.3
click at [258, 161] on div "Classify the call LOCATION NAME KitchenAid Appliance Repair Professionals FROM …" at bounding box center [392, 113] width 288 height 201
click at [287, 163] on div "Select a reason" at bounding box center [392, 155] width 266 height 21
click at [287, 188] on button "Save" at bounding box center [295, 189] width 72 height 29
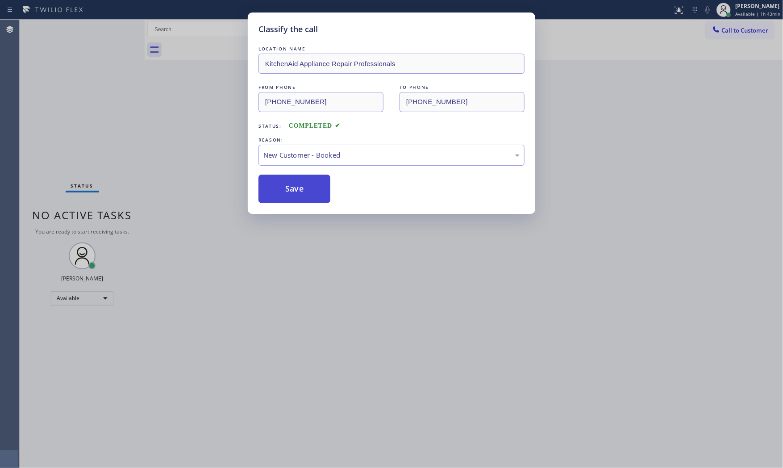
click at [287, 188] on button "Save" at bounding box center [295, 189] width 72 height 29
click at [288, 188] on button "Save" at bounding box center [295, 189] width 72 height 29
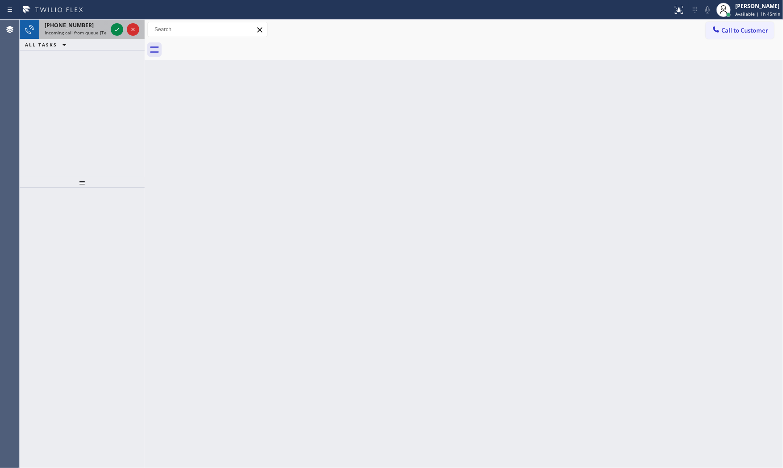
click at [73, 27] on span "[PHONE_NUMBER]" at bounding box center [69, 25] width 49 height 8
click at [103, 28] on div "[PHONE_NUMBER]" at bounding box center [76, 25] width 63 height 8
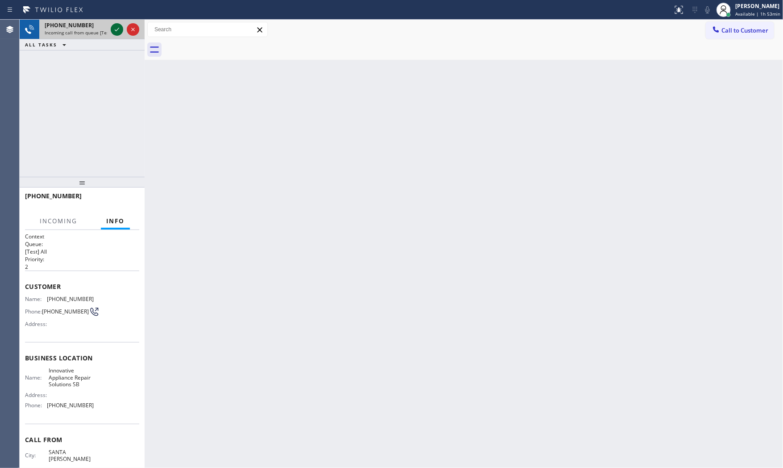
click at [111, 29] on div at bounding box center [117, 29] width 13 height 11
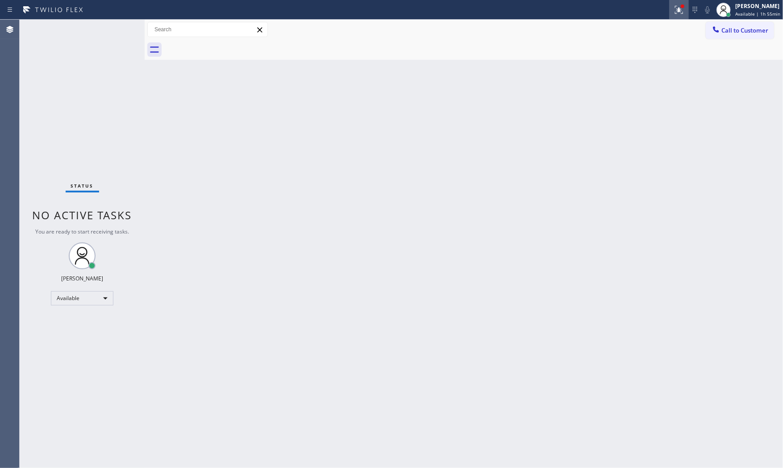
click at [676, 18] on button at bounding box center [679, 10] width 20 height 20
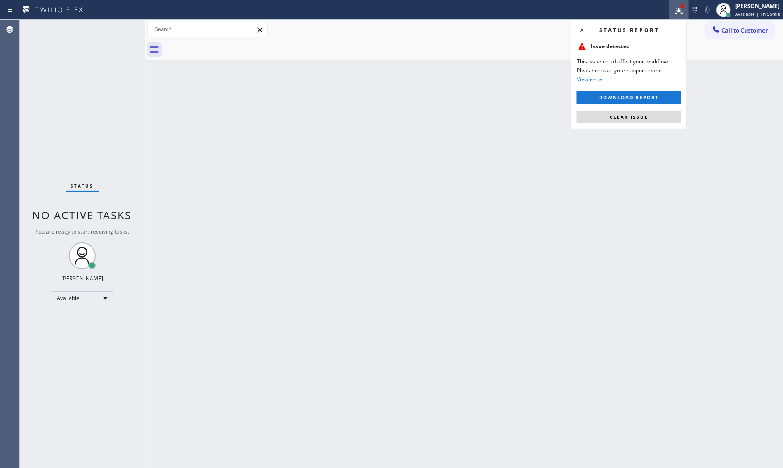
click at [660, 130] on div "Back to Dashboard Change Sender ID Customers Technicians Select a contact Outbo…" at bounding box center [464, 244] width 639 height 448
click at [664, 118] on button "Clear issue" at bounding box center [629, 117] width 105 height 13
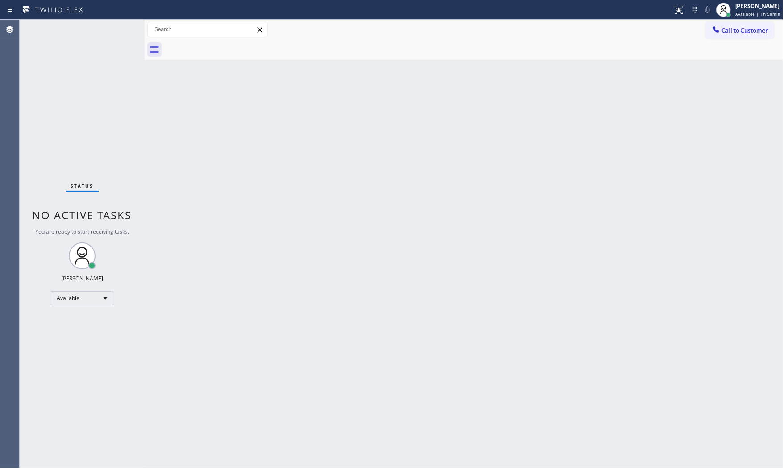
click at [565, 332] on div "Back to Dashboard Change Sender ID Customers Technicians Select a contact Outbo…" at bounding box center [464, 244] width 639 height 448
click at [536, 290] on div "Back to Dashboard Change Sender ID Customers Technicians Select a contact Outbo…" at bounding box center [464, 244] width 639 height 448
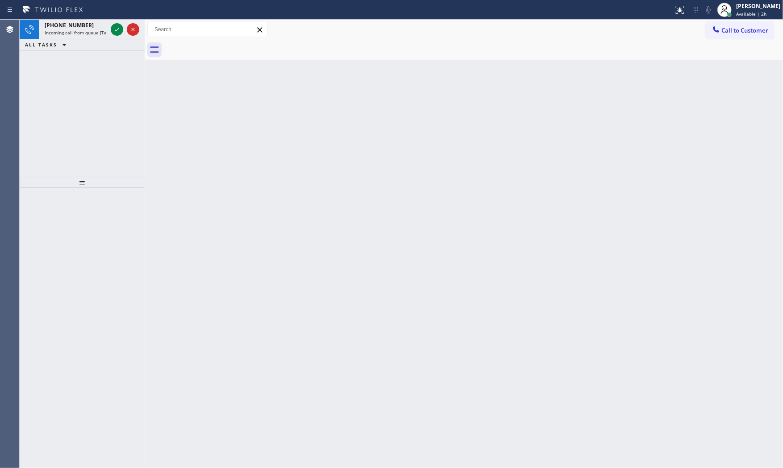
click at [91, 15] on div at bounding box center [337, 10] width 667 height 14
click at [91, 20] on div "[PHONE_NUMBER] Incoming call from queue [Test] All" at bounding box center [74, 30] width 70 height 20
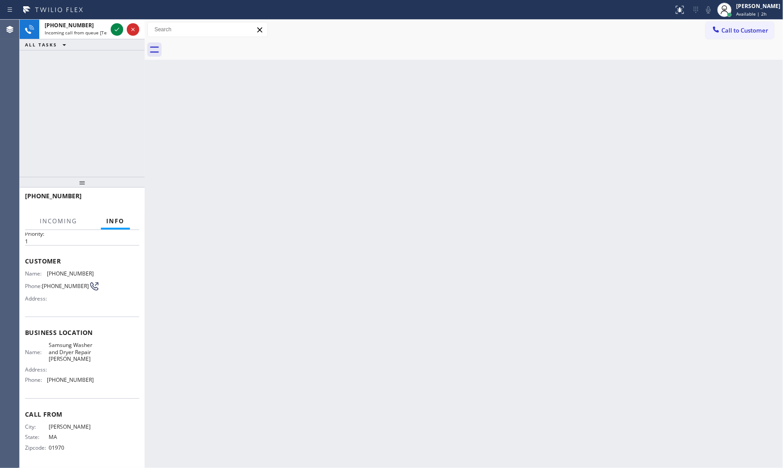
scroll to position [34, 0]
click at [112, 30] on icon at bounding box center [117, 29] width 11 height 11
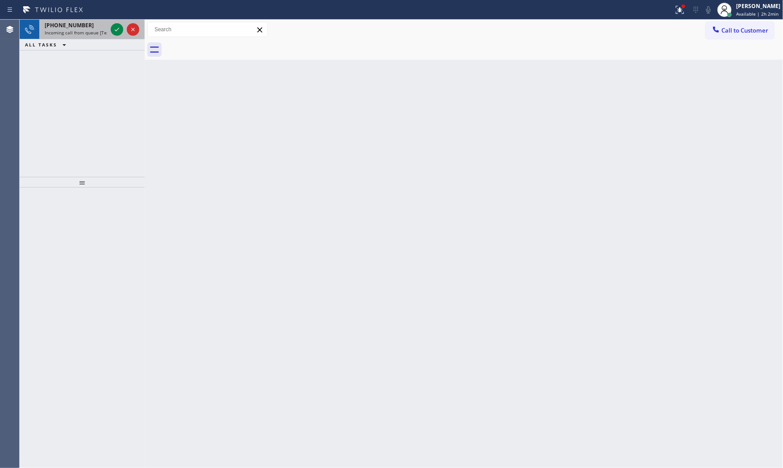
click at [101, 33] on span "Incoming call from queue [Test] All" at bounding box center [82, 32] width 74 height 6
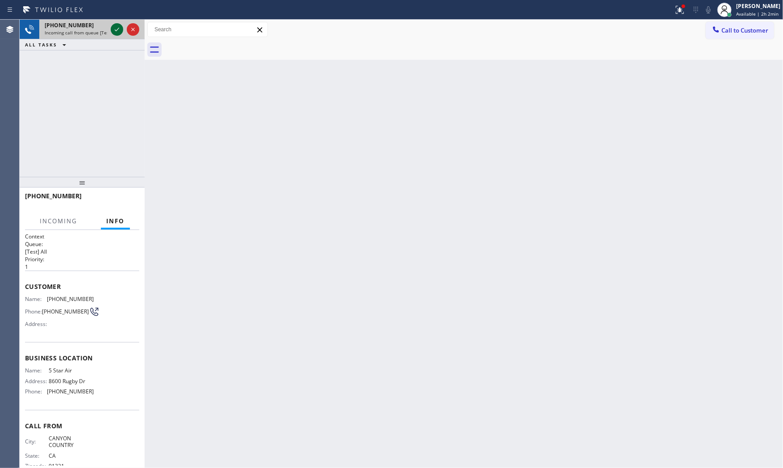
click at [115, 30] on icon at bounding box center [117, 30] width 4 height 4
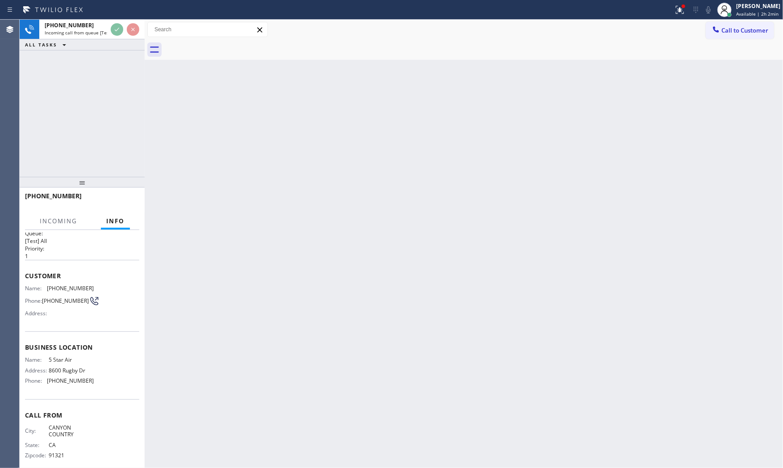
scroll to position [21, 0]
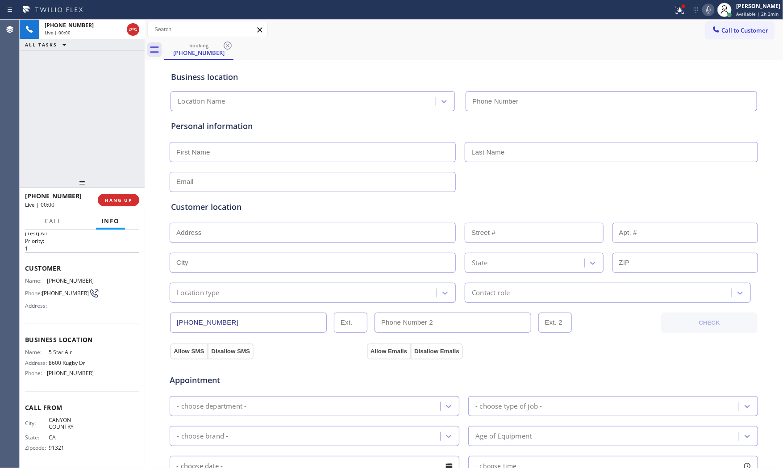
type input "[PHONE_NUMBER]"
click at [128, 200] on span "HANG UP" at bounding box center [118, 200] width 27 height 6
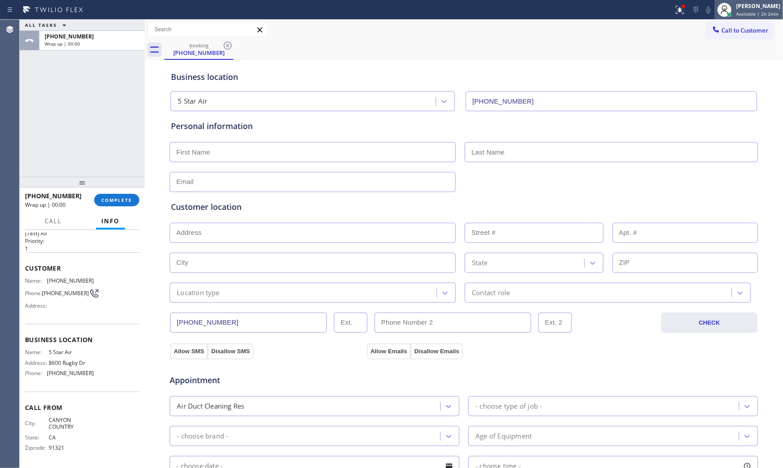
click at [739, 3] on div "[PERSON_NAME]" at bounding box center [758, 6] width 44 height 8
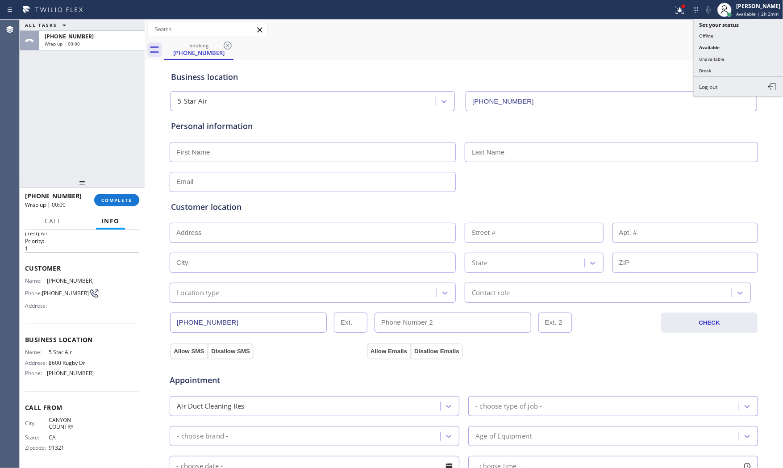
click at [730, 67] on button "Break" at bounding box center [738, 71] width 89 height 12
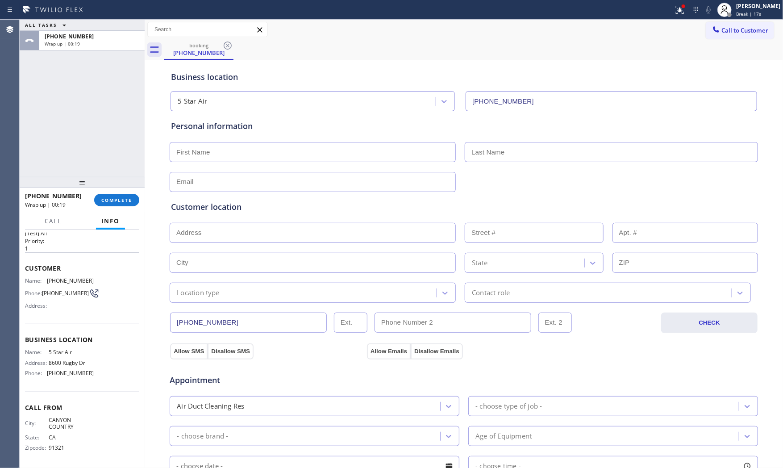
click at [489, 10] on div at bounding box center [337, 10] width 667 height 14
click at [126, 199] on span "COMPLETE" at bounding box center [116, 200] width 31 height 6
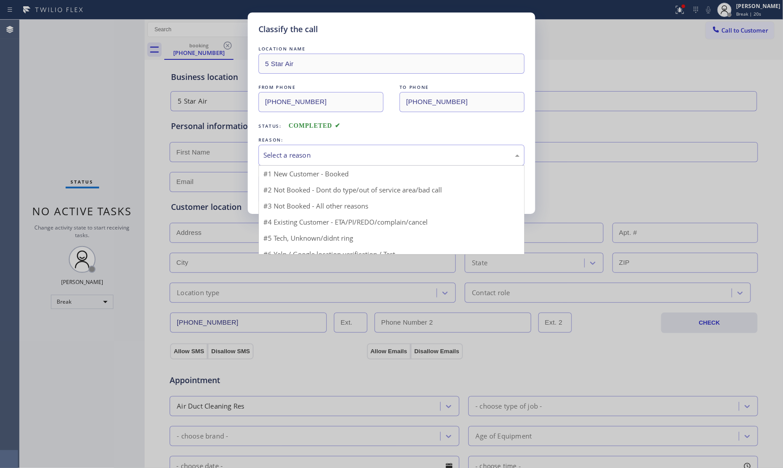
click at [297, 156] on div "Select a reason" at bounding box center [391, 155] width 256 height 10
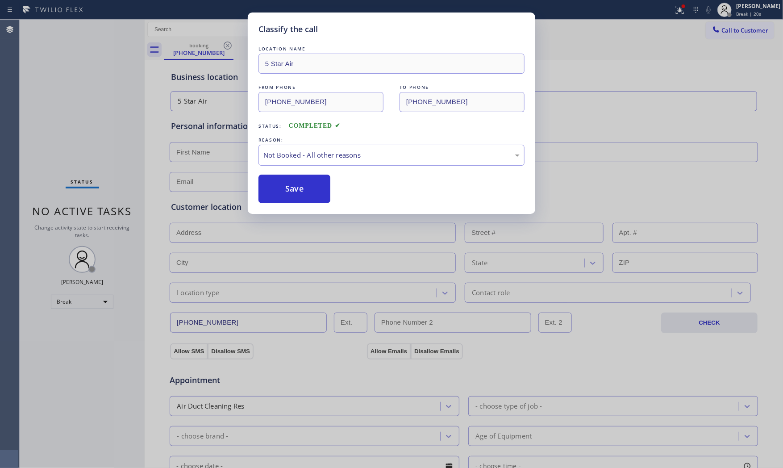
click at [297, 189] on button "Save" at bounding box center [295, 189] width 72 height 29
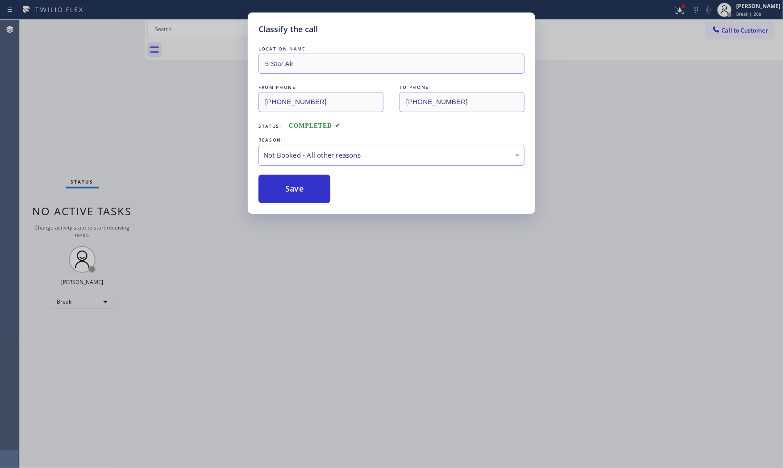
click at [297, 189] on button "Save" at bounding box center [295, 189] width 72 height 29
